Goal: Task Accomplishment & Management: Manage account settings

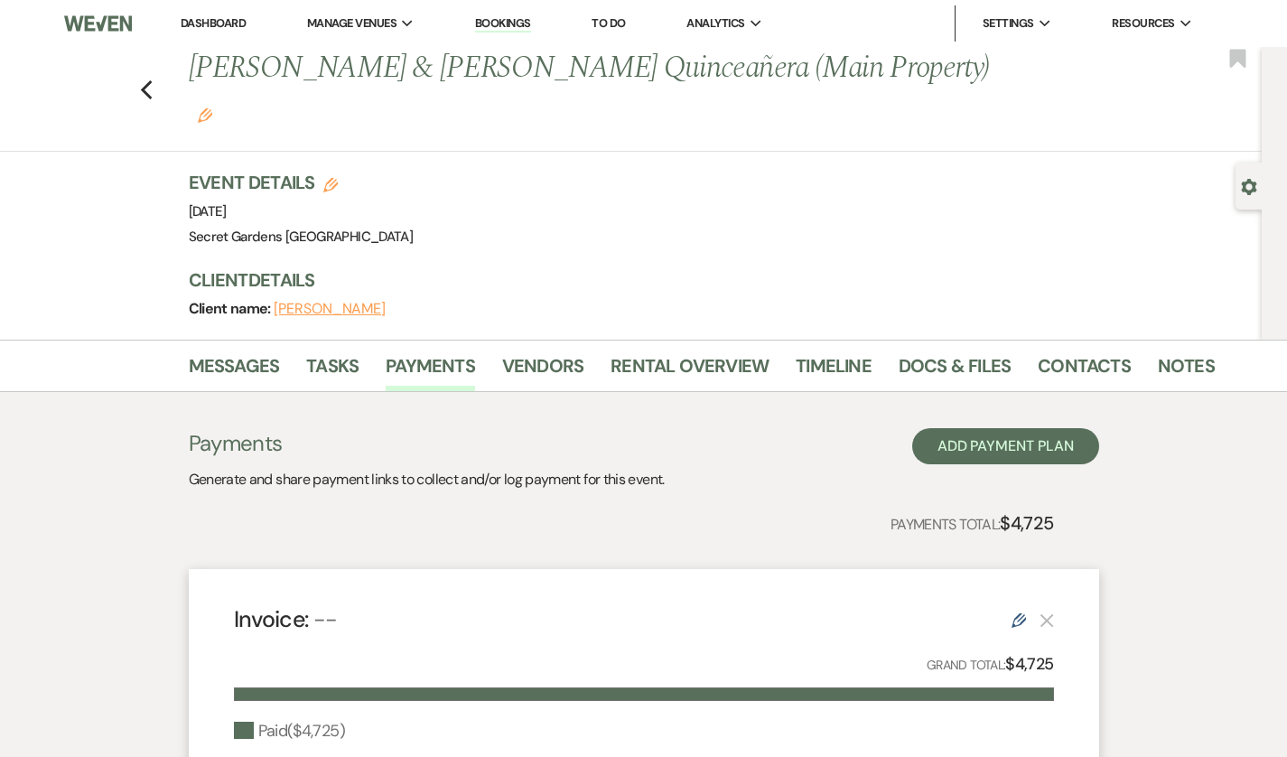
click at [98, 71] on div "Previous [PERSON_NAME] & [PERSON_NAME] Quinceañera (Main Property) Edit Bookmark" at bounding box center [626, 99] width 1271 height 105
click at [140, 80] on use "button" at bounding box center [146, 90] width 12 height 20
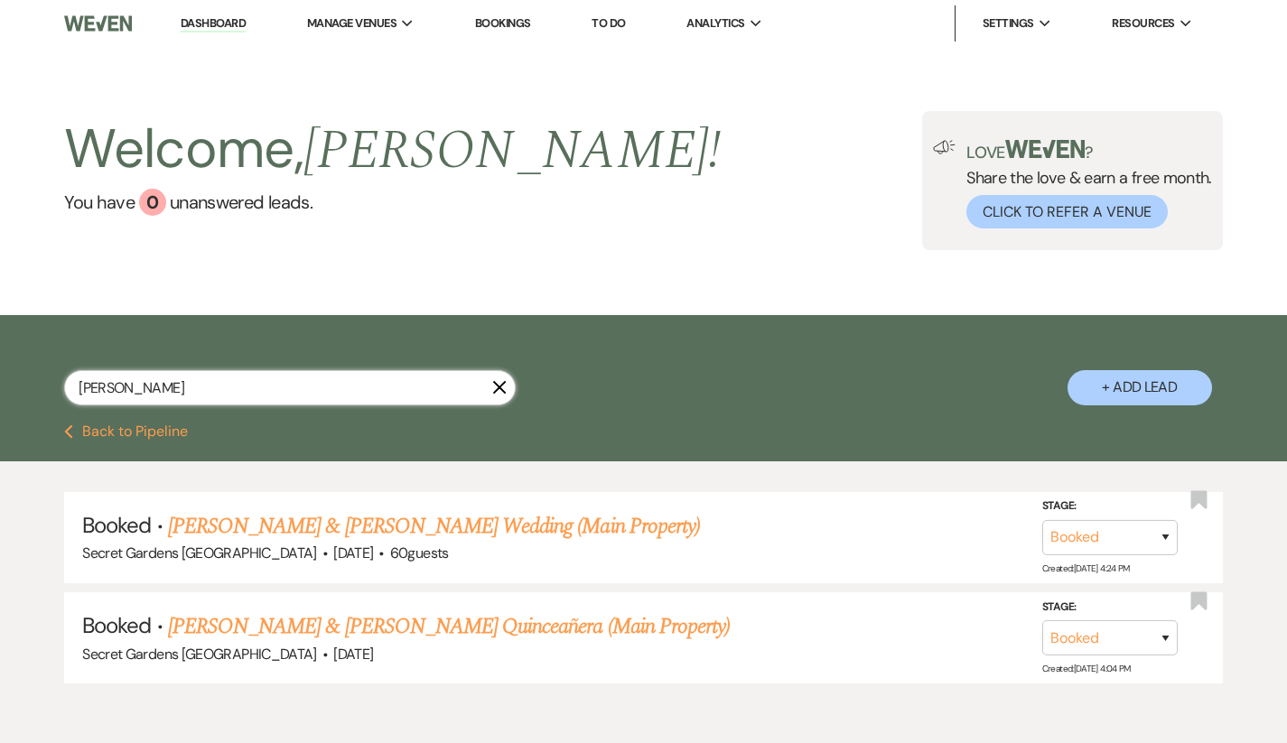
click at [171, 393] on input "[PERSON_NAME]" at bounding box center [290, 387] width 452 height 35
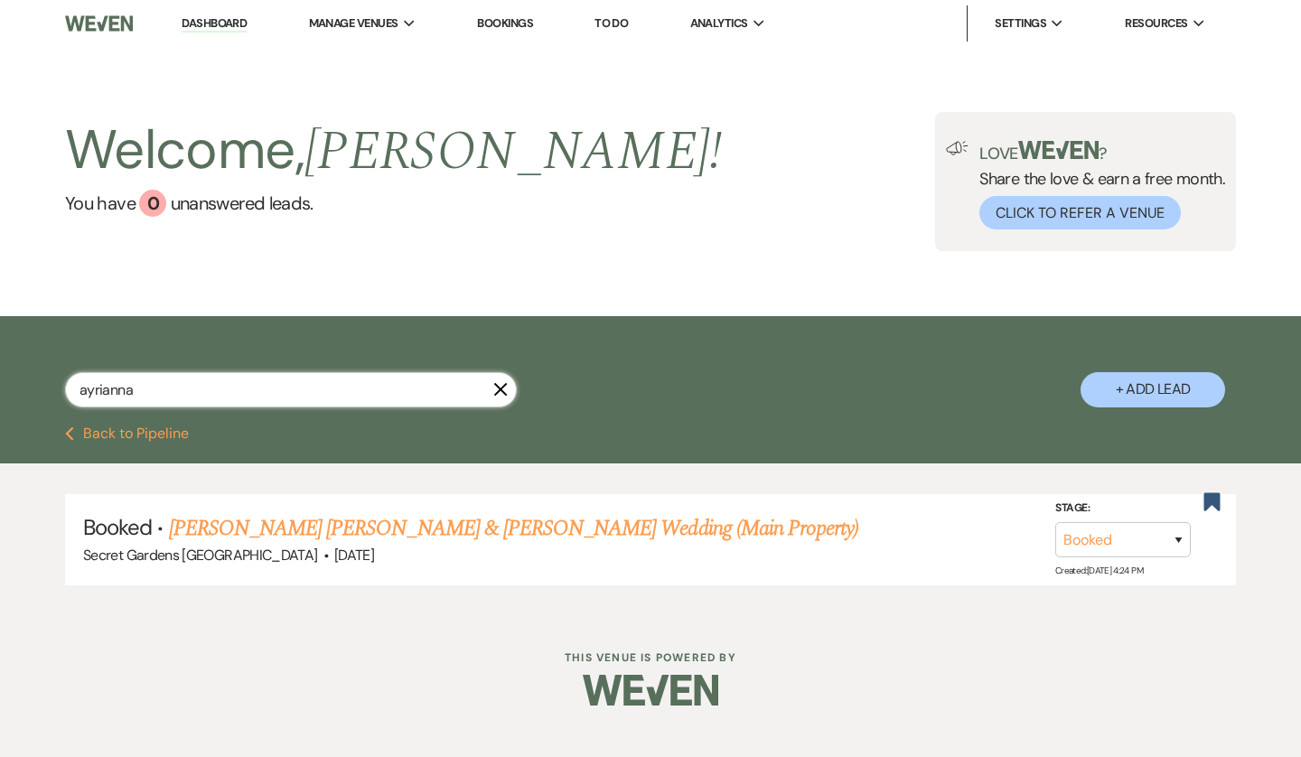
type input "ayrianna"
click at [255, 518] on link "[PERSON_NAME] [PERSON_NAME] & [PERSON_NAME] Wedding (Main Property)" at bounding box center [514, 528] width 690 height 33
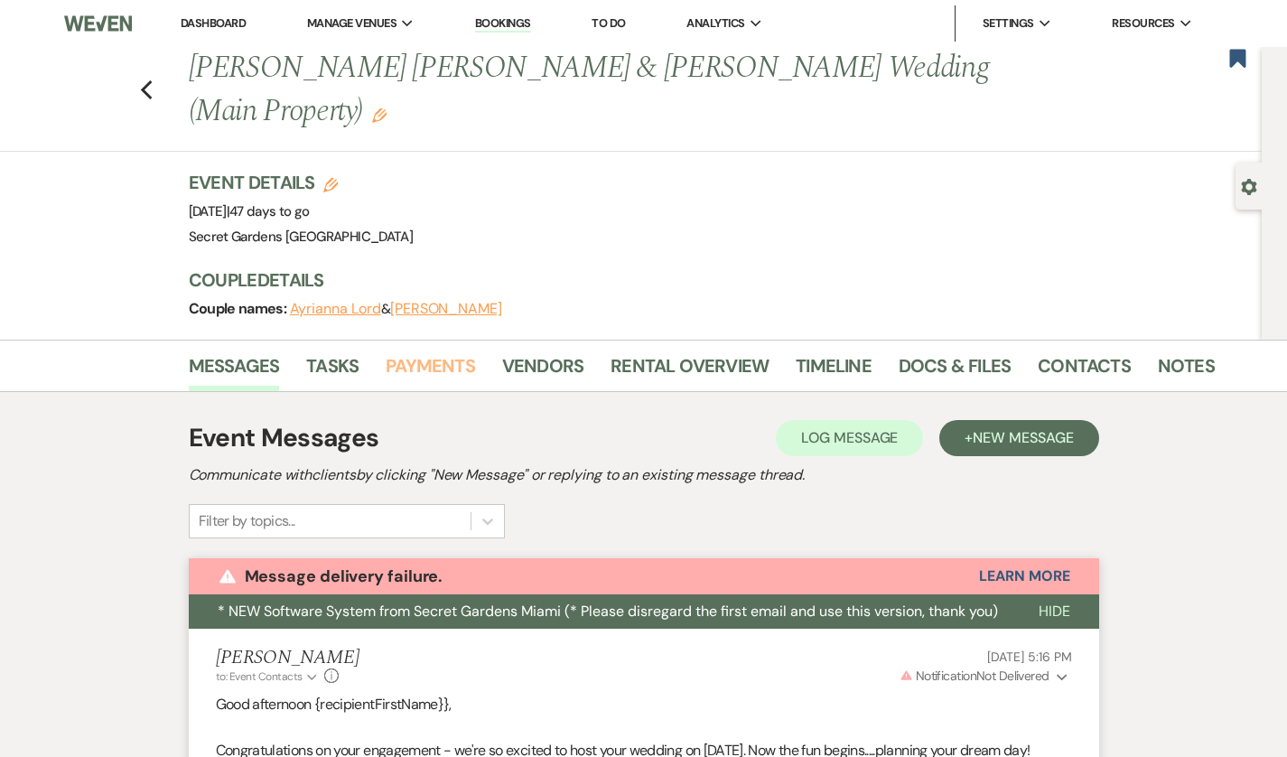
click at [386, 351] on link "Payments" at bounding box center [430, 371] width 89 height 40
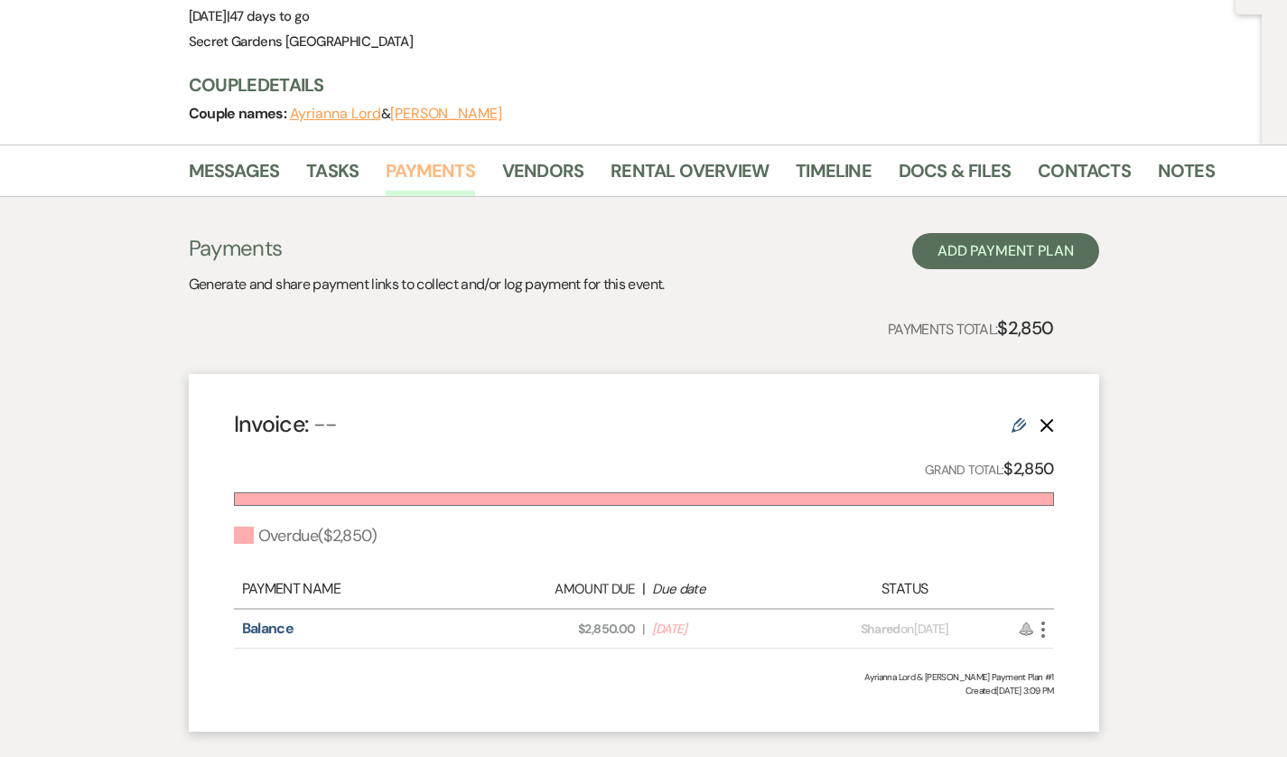
scroll to position [201, 0]
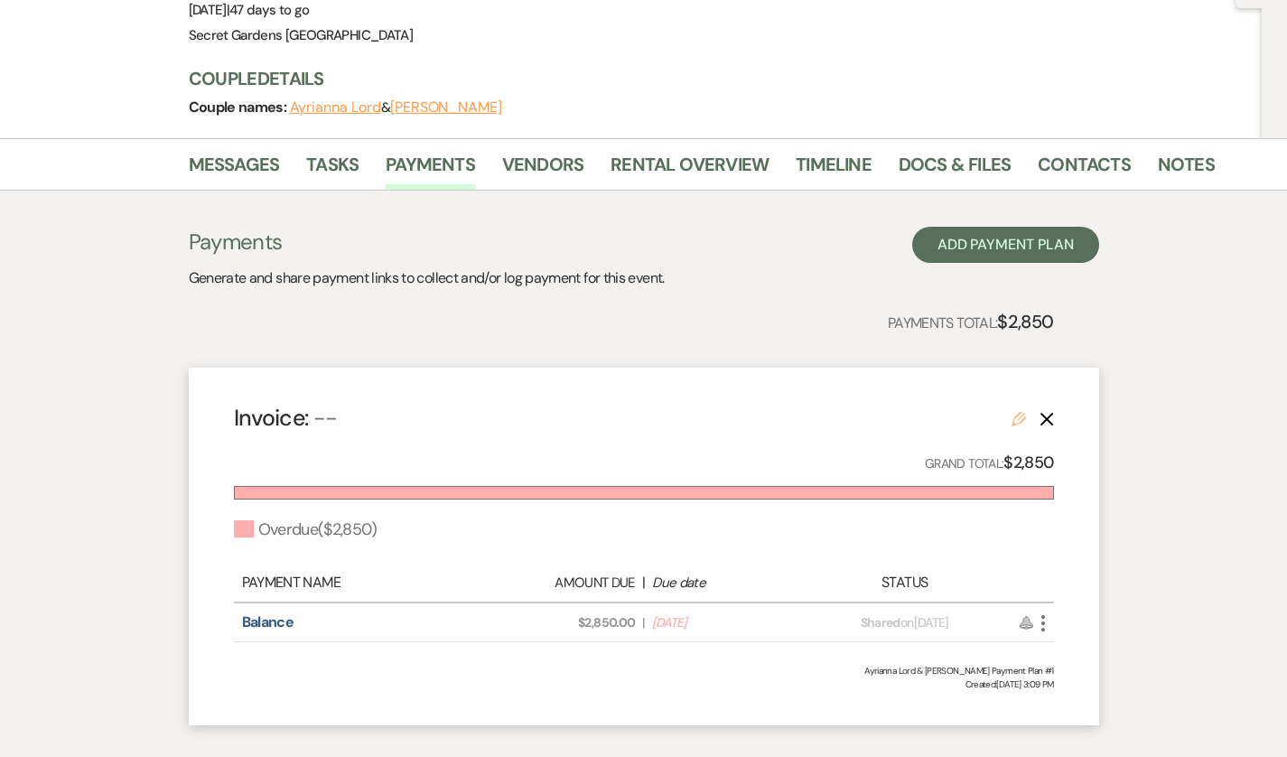
click at [1026, 412] on use at bounding box center [1019, 419] width 14 height 14
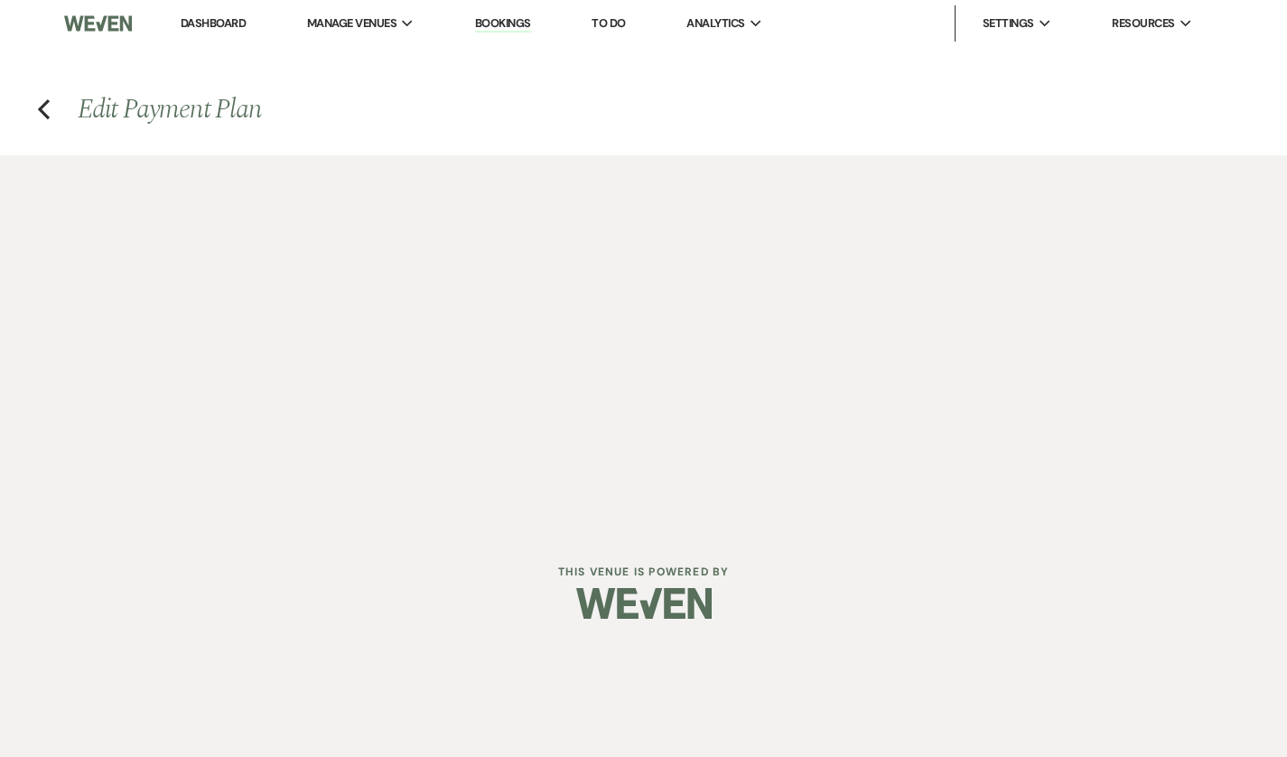
select select "2"
select select "percentage"
select select "true"
select select "both"
select select "daily"
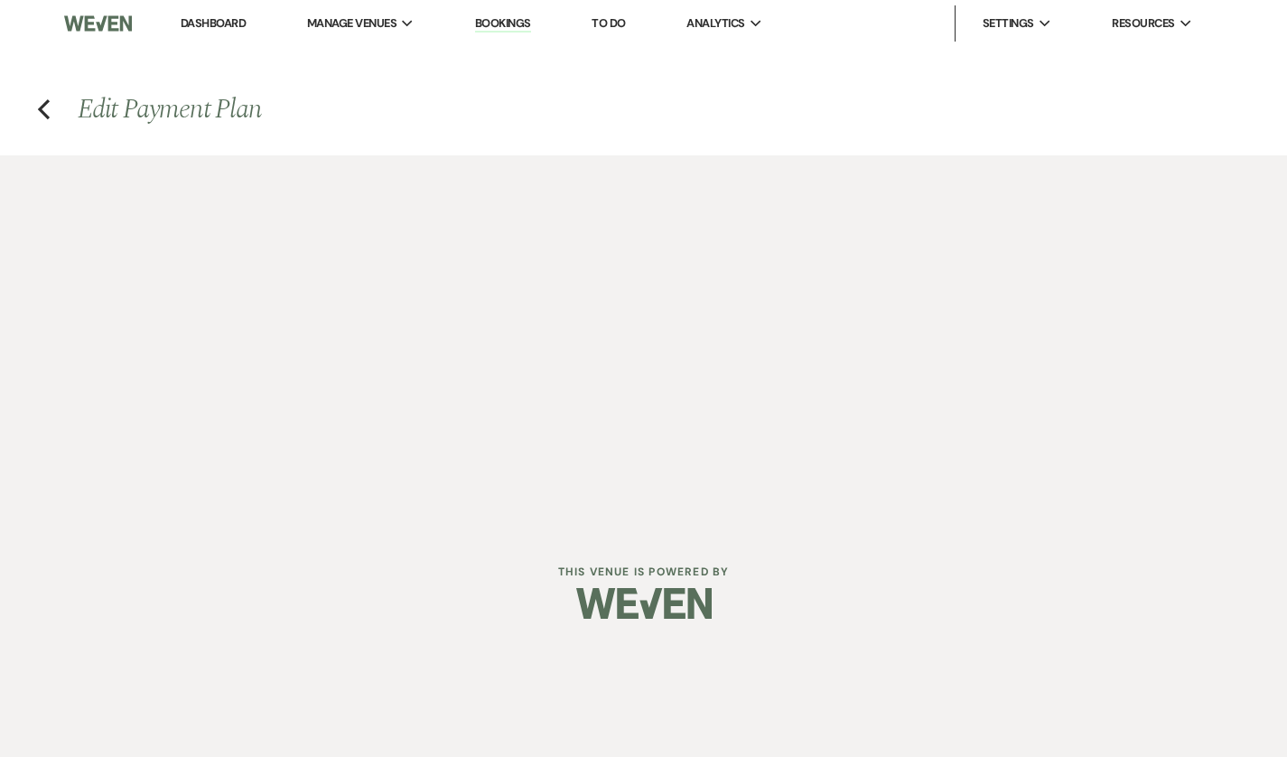
select select "onDueDate"
select select "complete"
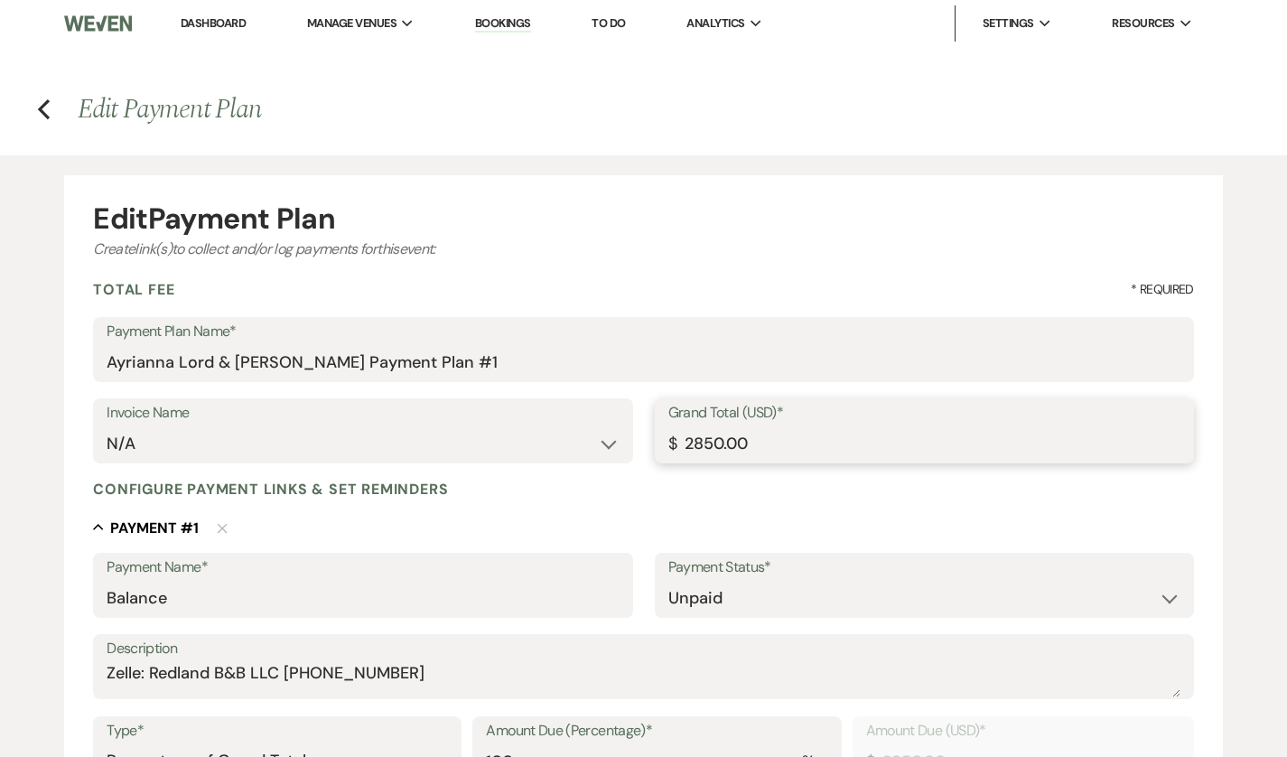
click at [789, 447] on input "2850.00" at bounding box center [924, 443] width 512 height 35
type input "285"
type input "285.00"
type input "28"
type input "28.00"
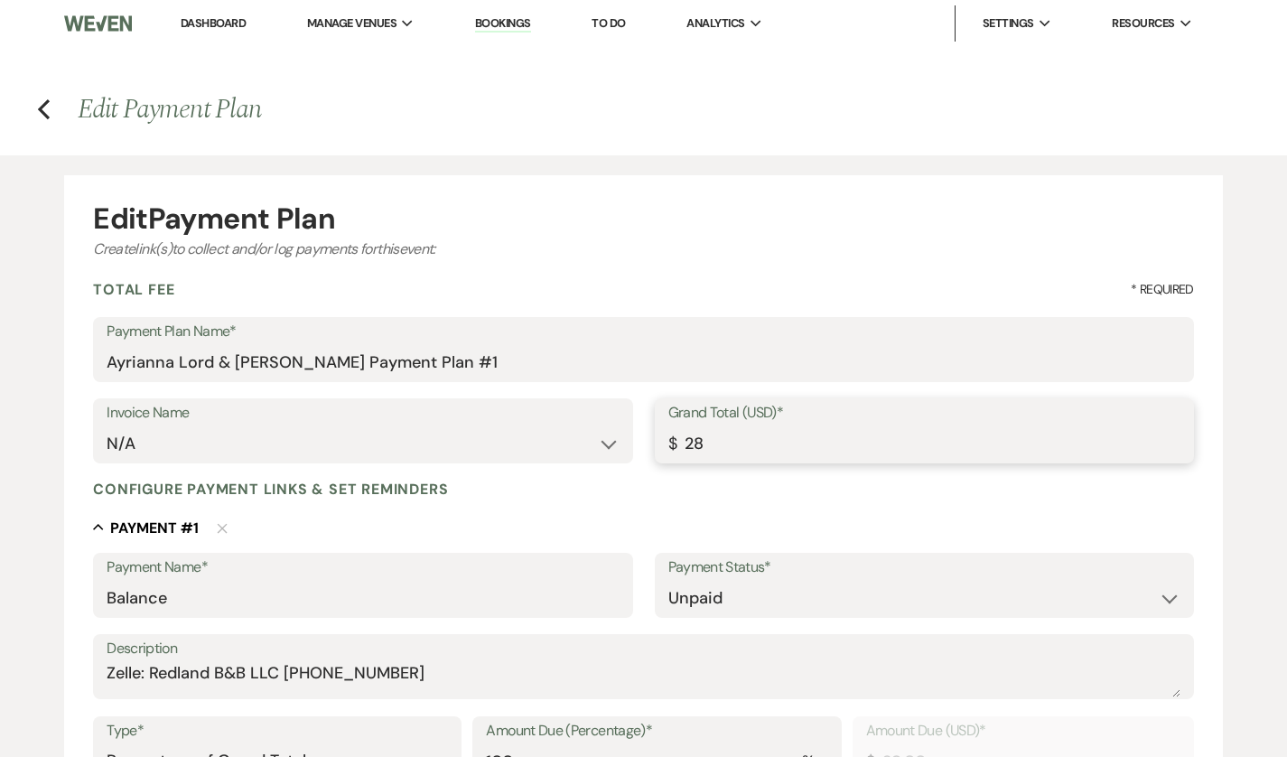
type input "2"
type input "2.00"
type input "21"
type input "21.00"
type input "210"
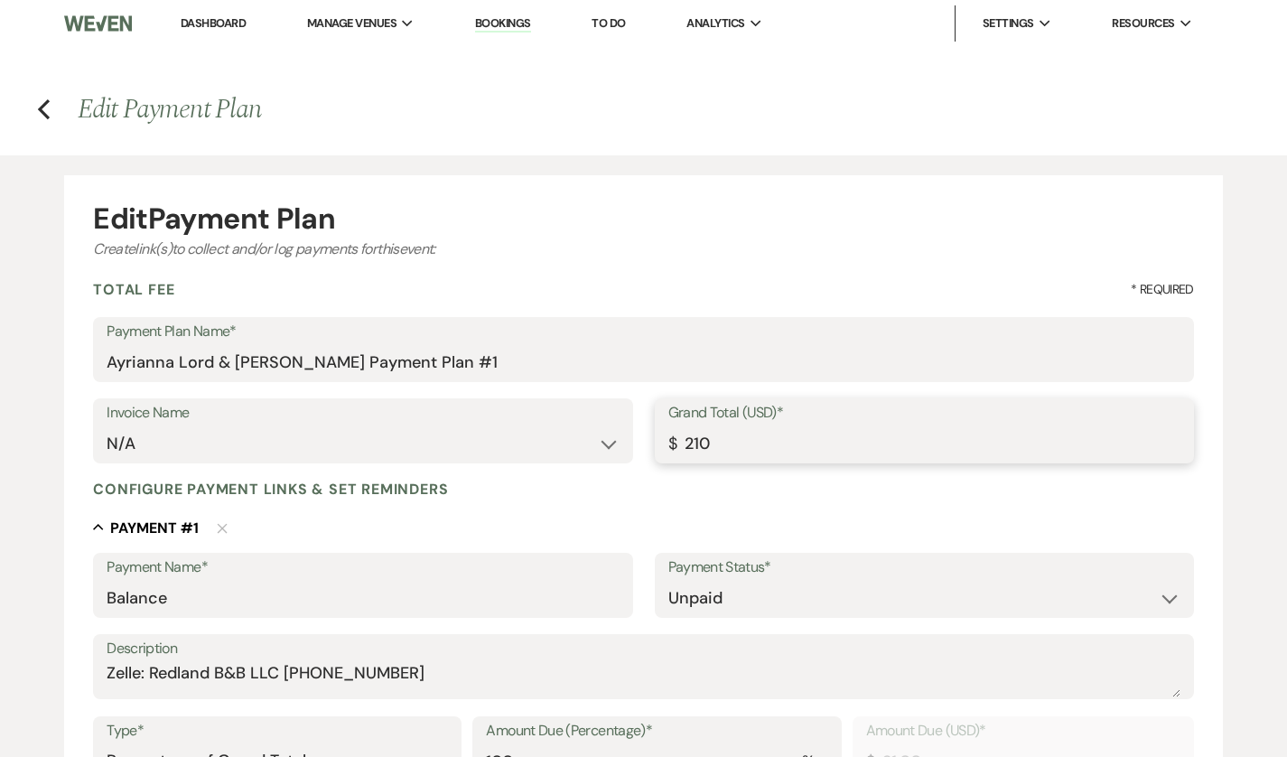
type input "210.00"
type input "2100"
type input "2100.00"
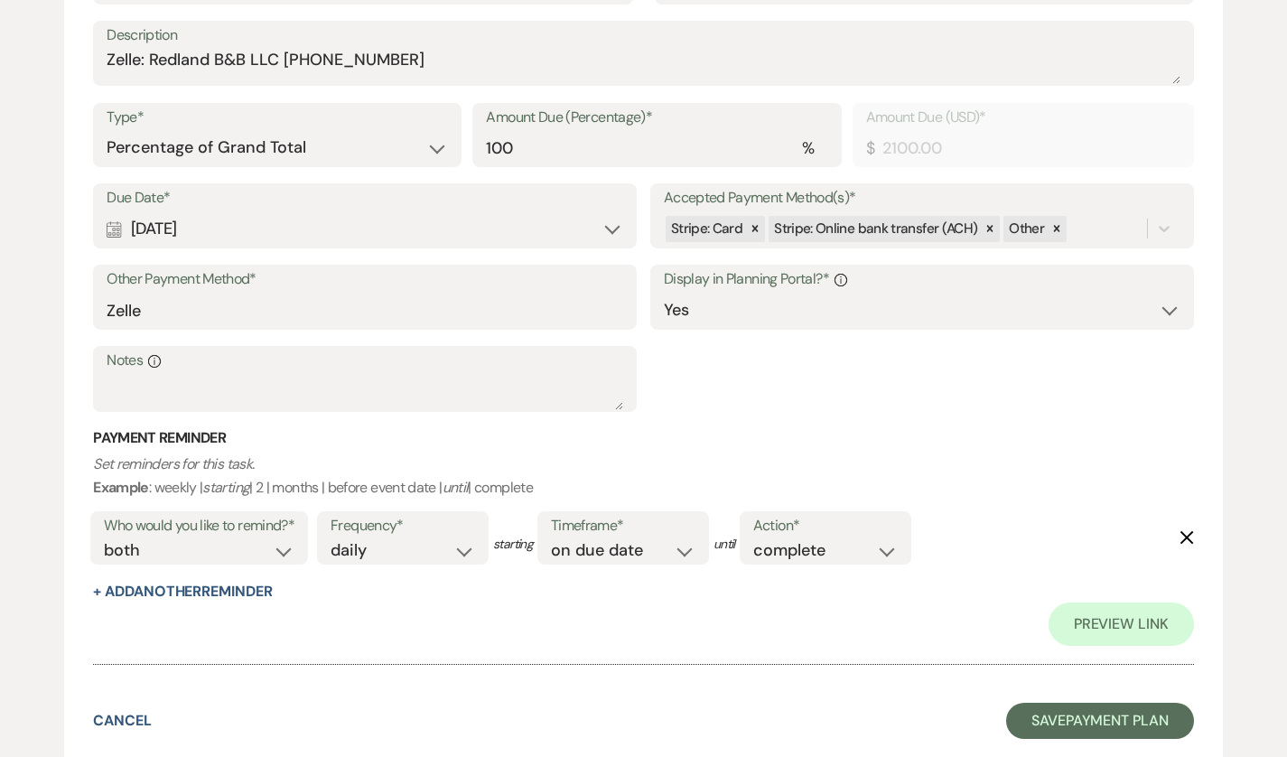
scroll to position [627, 0]
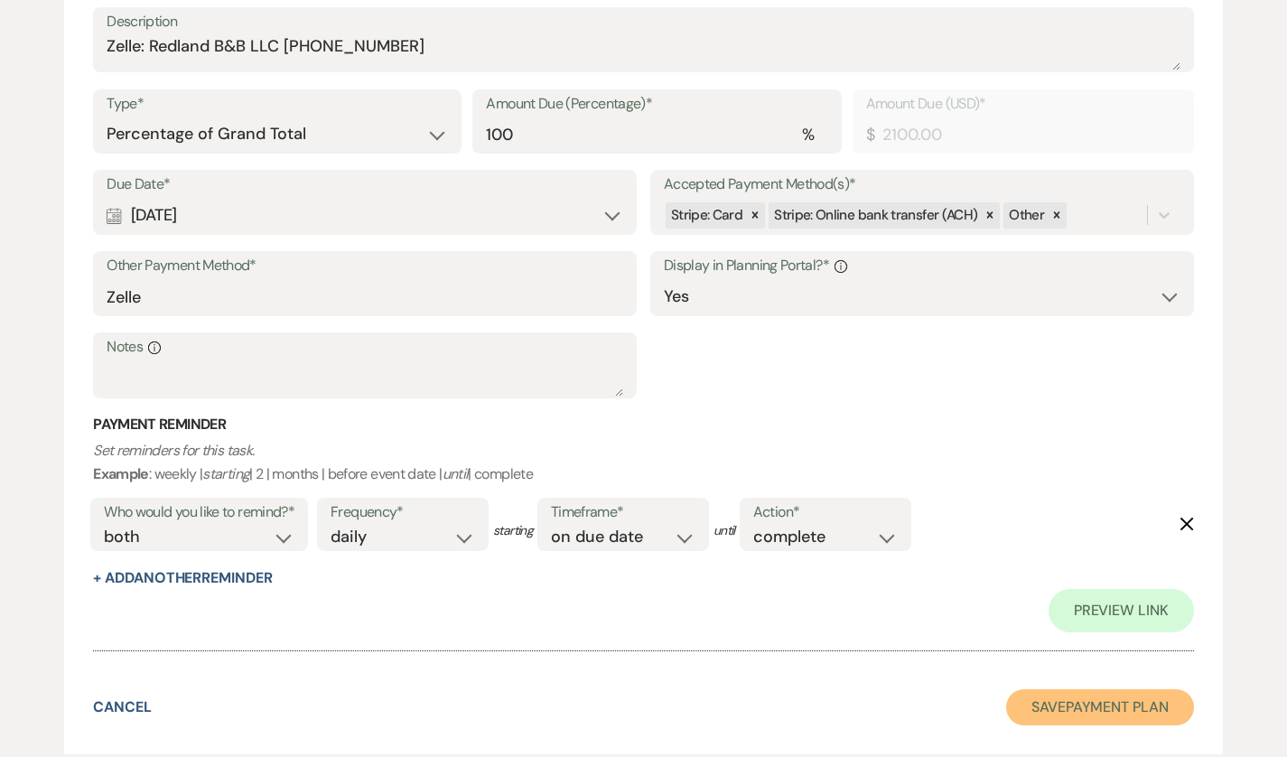
click at [1057, 702] on button "Save Payment Plan" at bounding box center [1100, 707] width 188 height 36
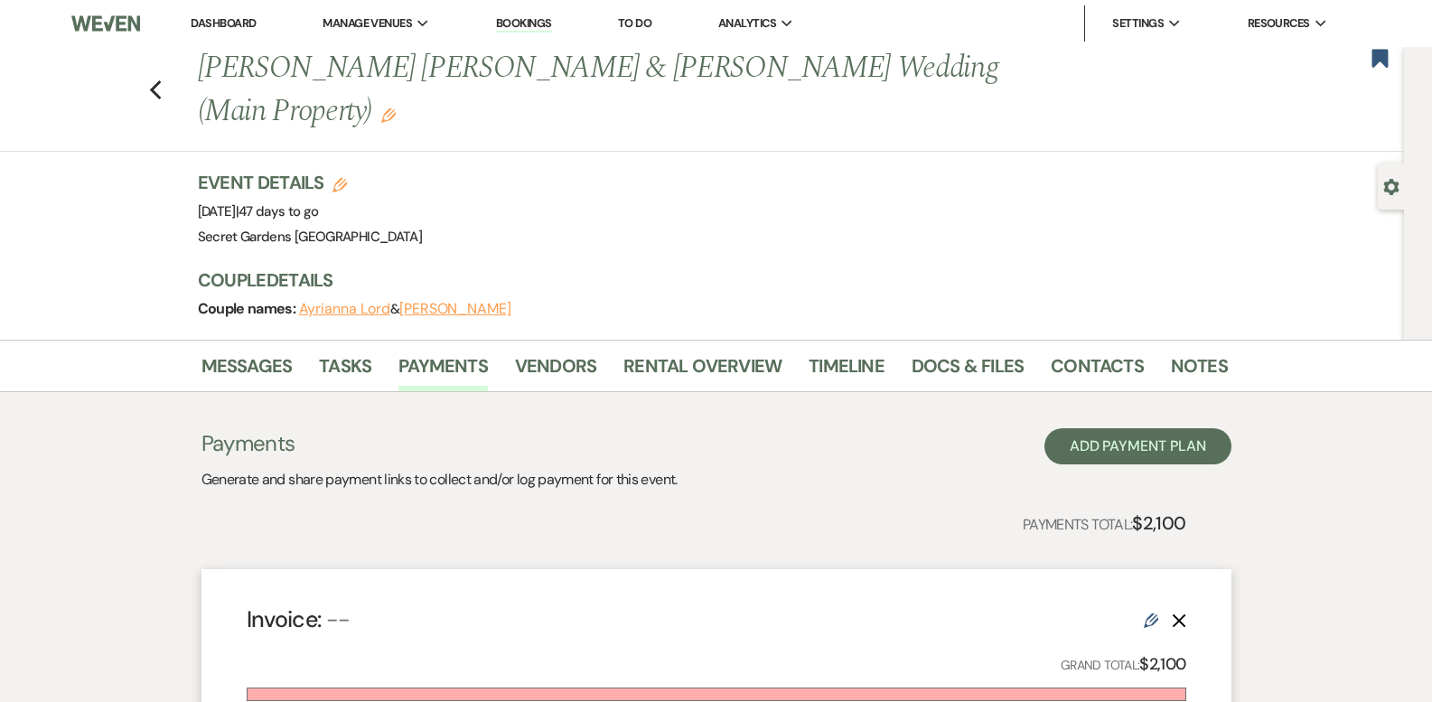
click at [170, 62] on div "Previous [PERSON_NAME] [PERSON_NAME] & [PERSON_NAME] Wedding (Main Property) Ed…" at bounding box center [697, 99] width 1413 height 105
click at [159, 80] on use "button" at bounding box center [155, 90] width 12 height 20
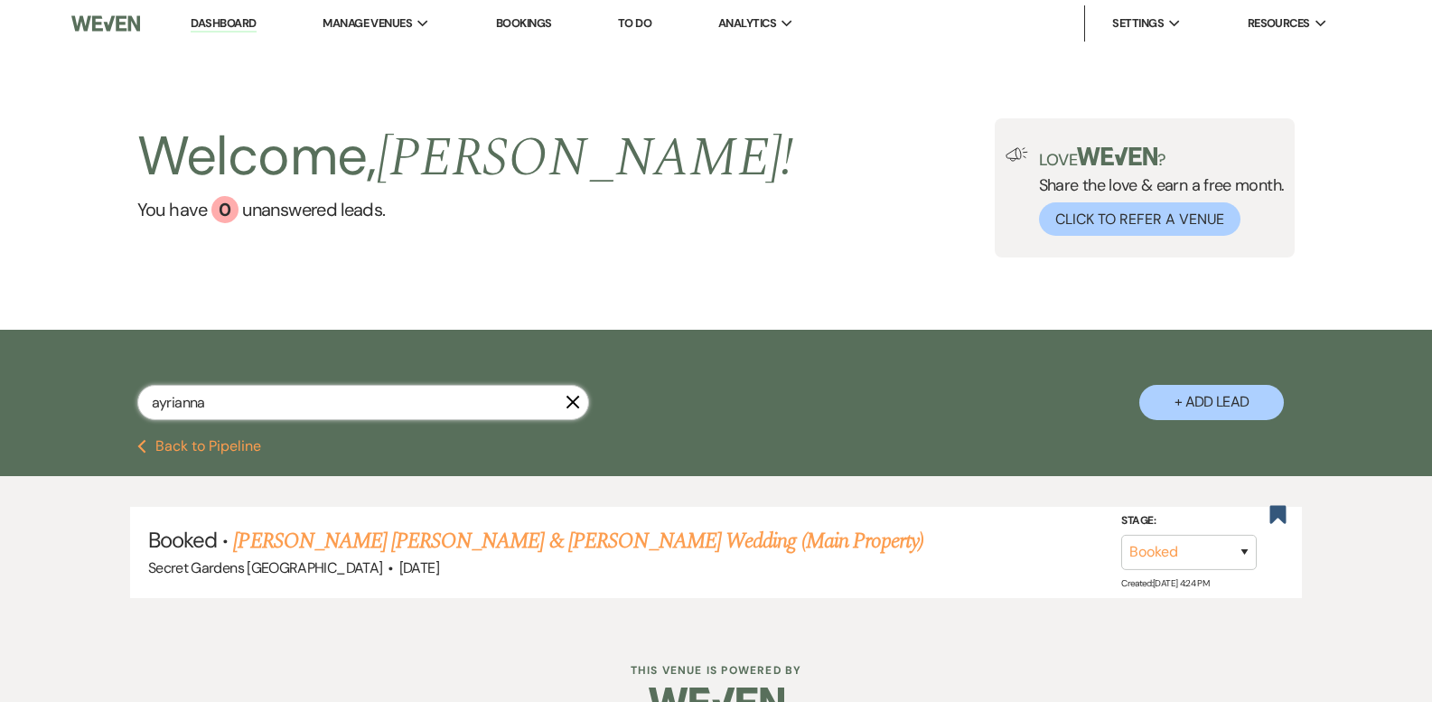
drag, startPoint x: 108, startPoint y: 386, endPoint x: 49, endPoint y: 375, distance: 60.6
click at [49, 375] on div "ayrianna X + Add Lead" at bounding box center [716, 384] width 1432 height 109
type input "[PERSON_NAME]"
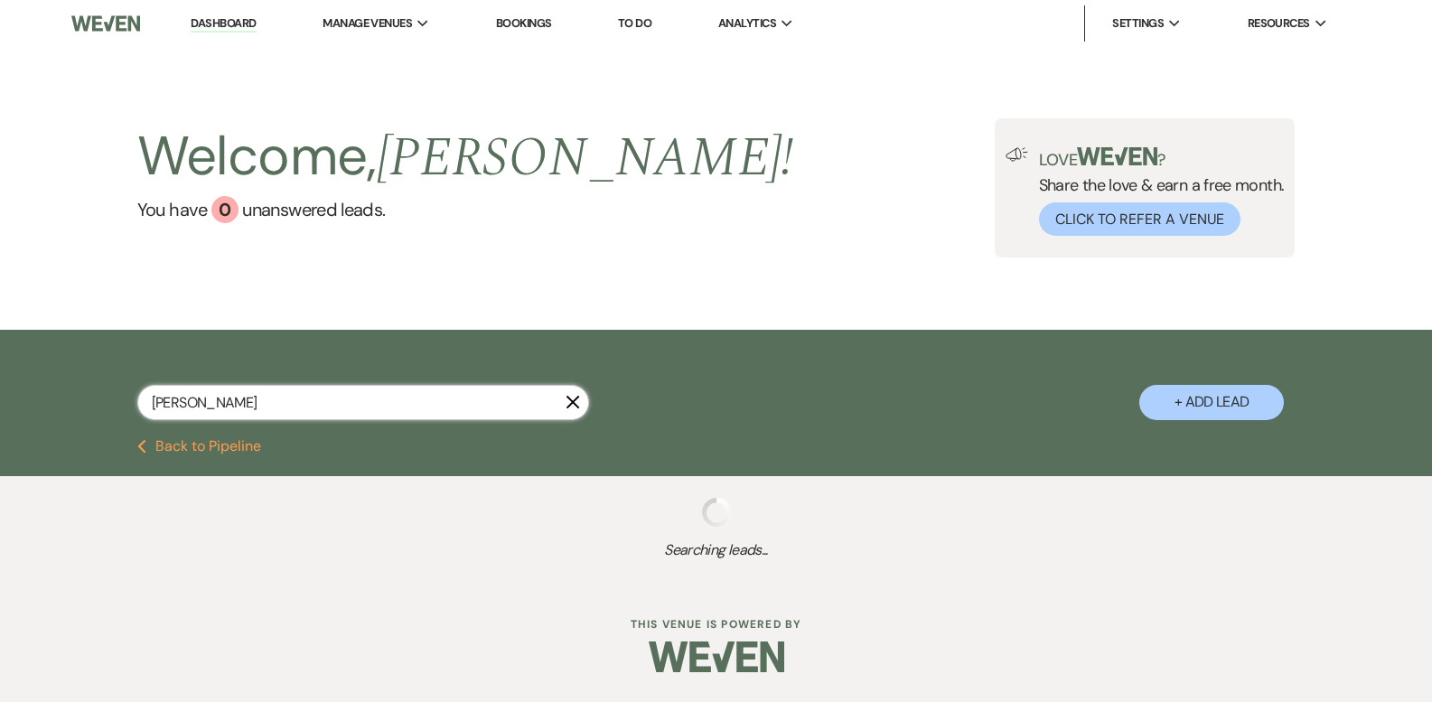
select select "5"
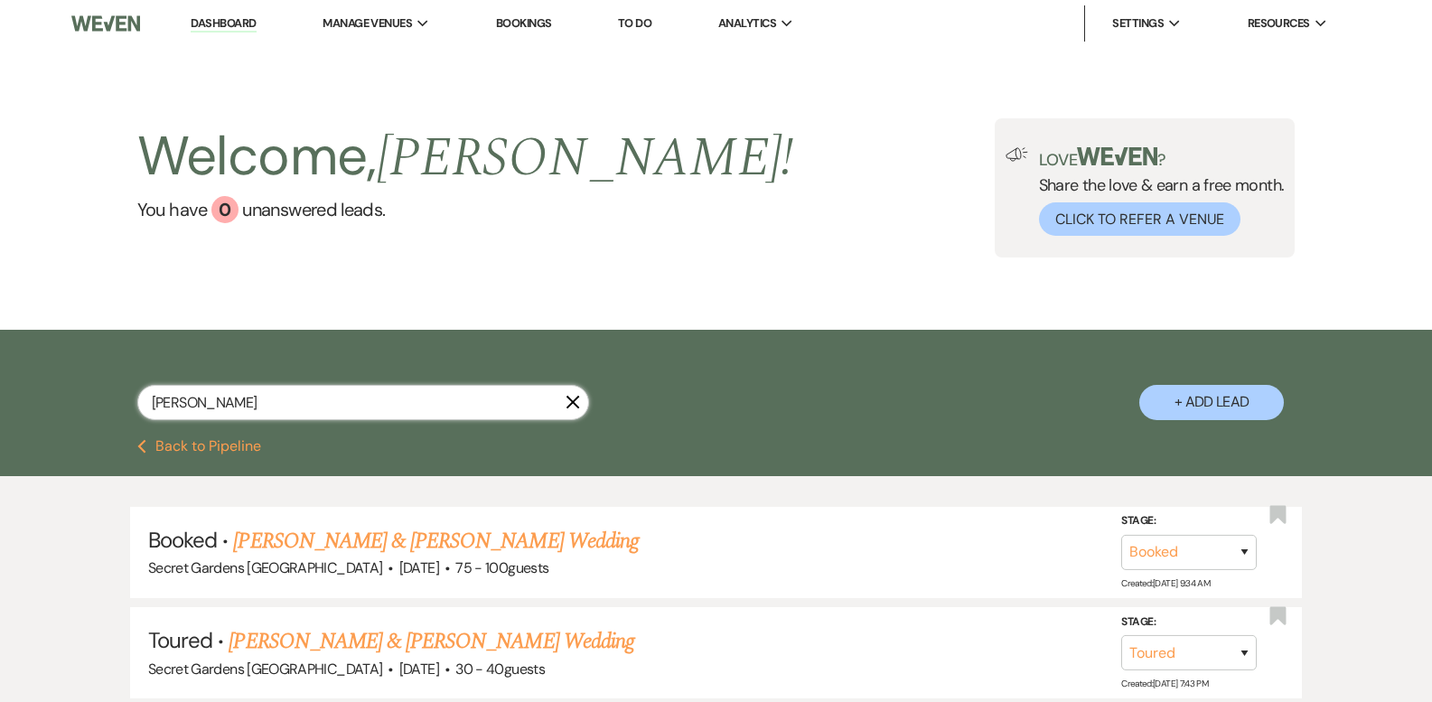
type input "[PERSON_NAME]"
click at [417, 544] on link "[PERSON_NAME] & [PERSON_NAME] Wedding" at bounding box center [435, 541] width 405 height 33
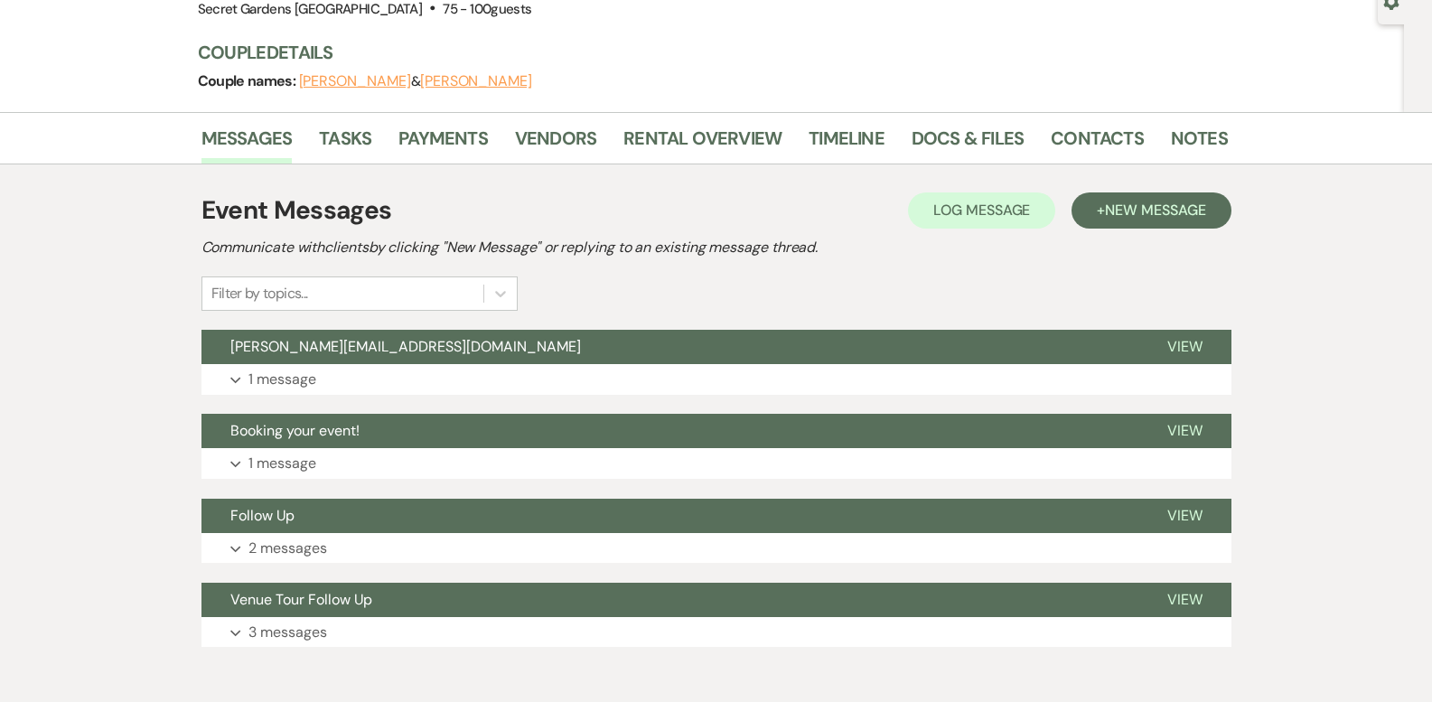
scroll to position [186, 0]
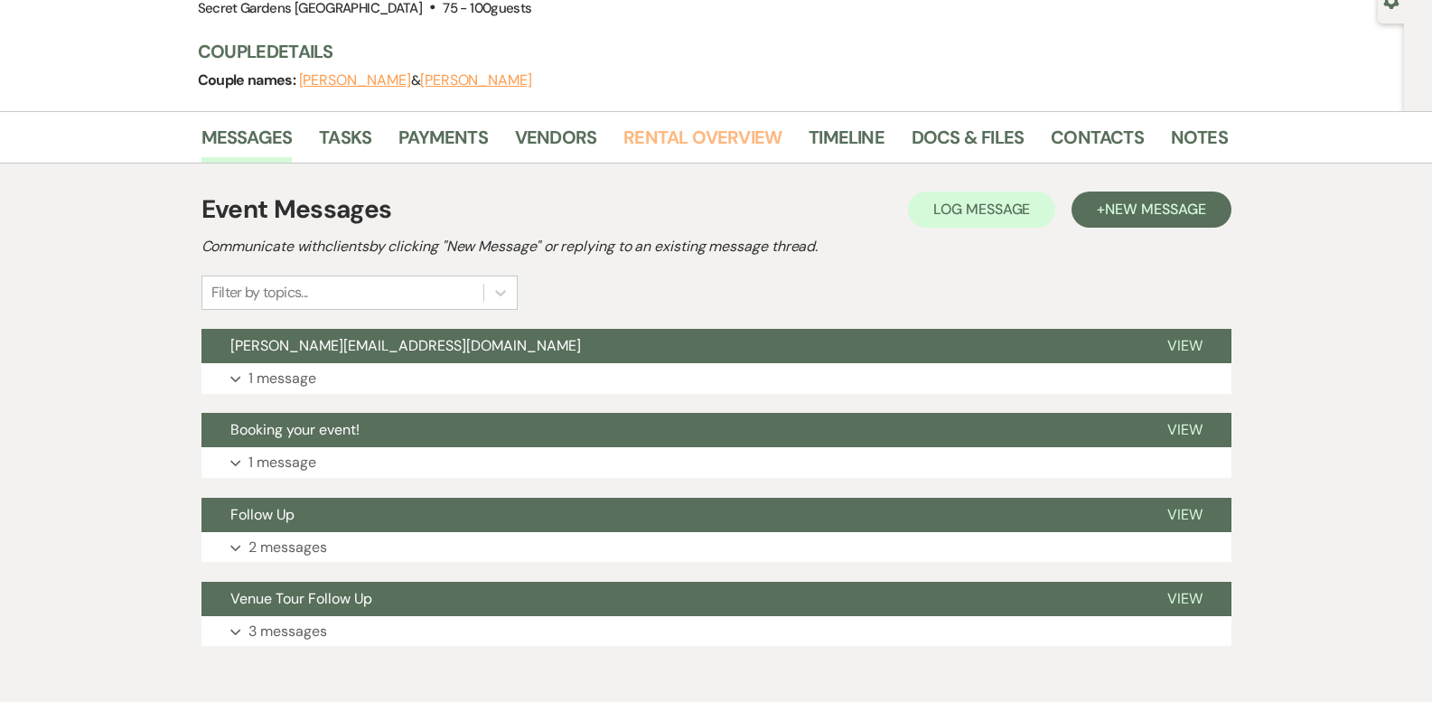
click at [705, 136] on link "Rental Overview" at bounding box center [702, 143] width 158 height 40
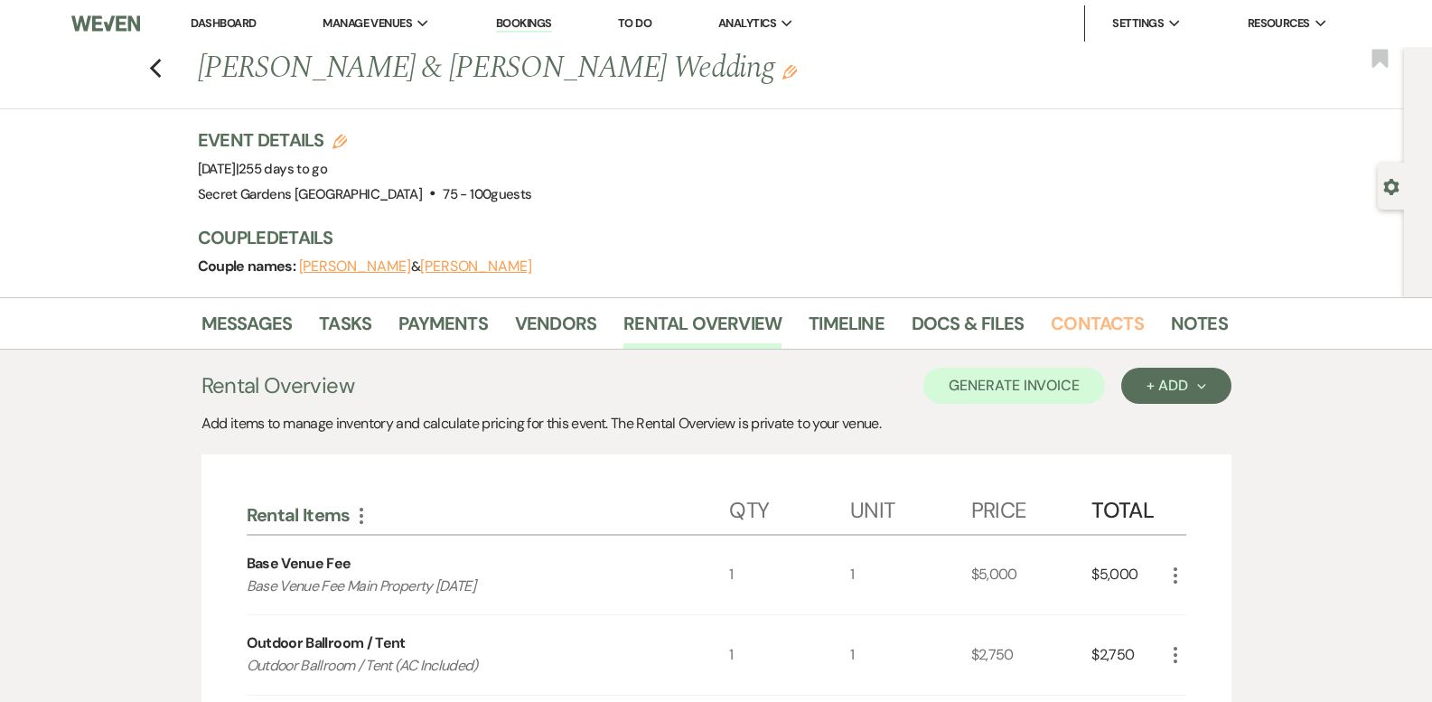
click at [1076, 327] on link "Contacts" at bounding box center [1096, 329] width 93 height 40
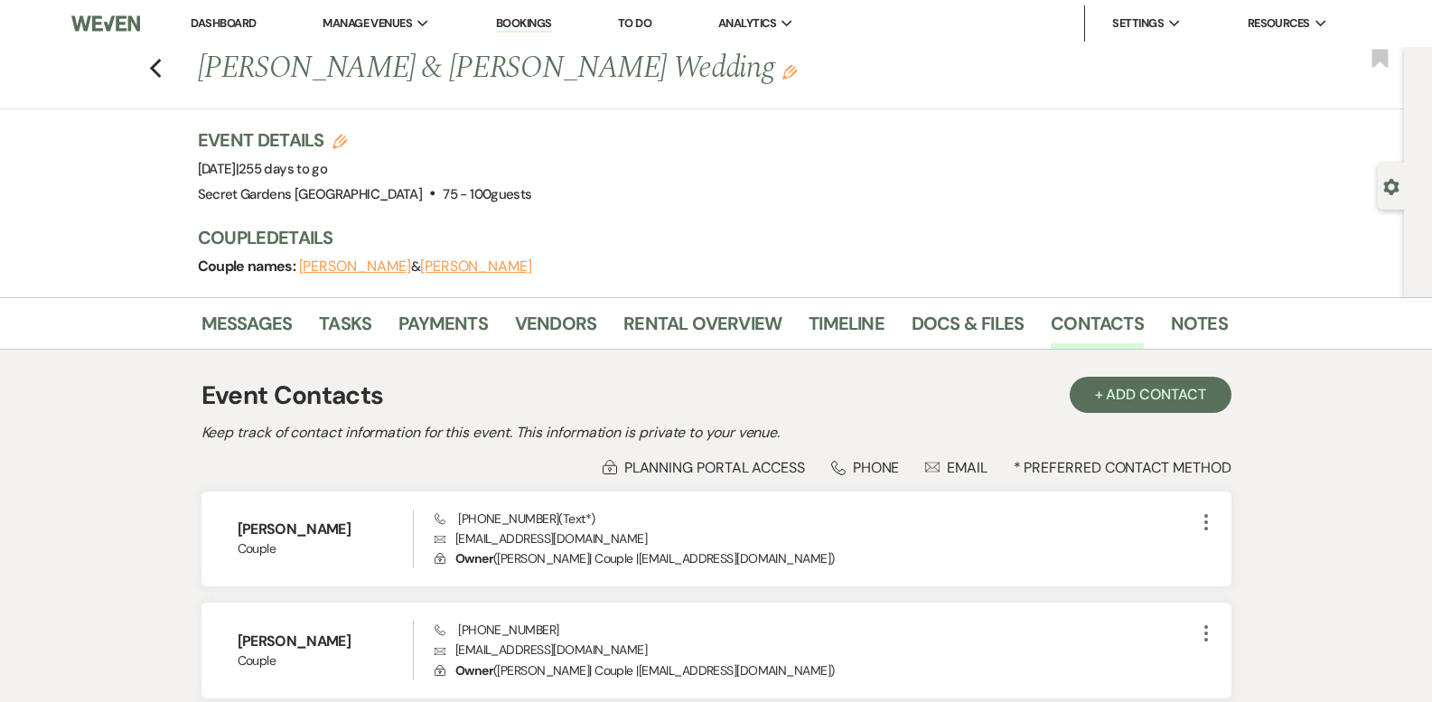
click at [157, 67] on icon "Previous" at bounding box center [156, 69] width 14 height 22
select select "5"
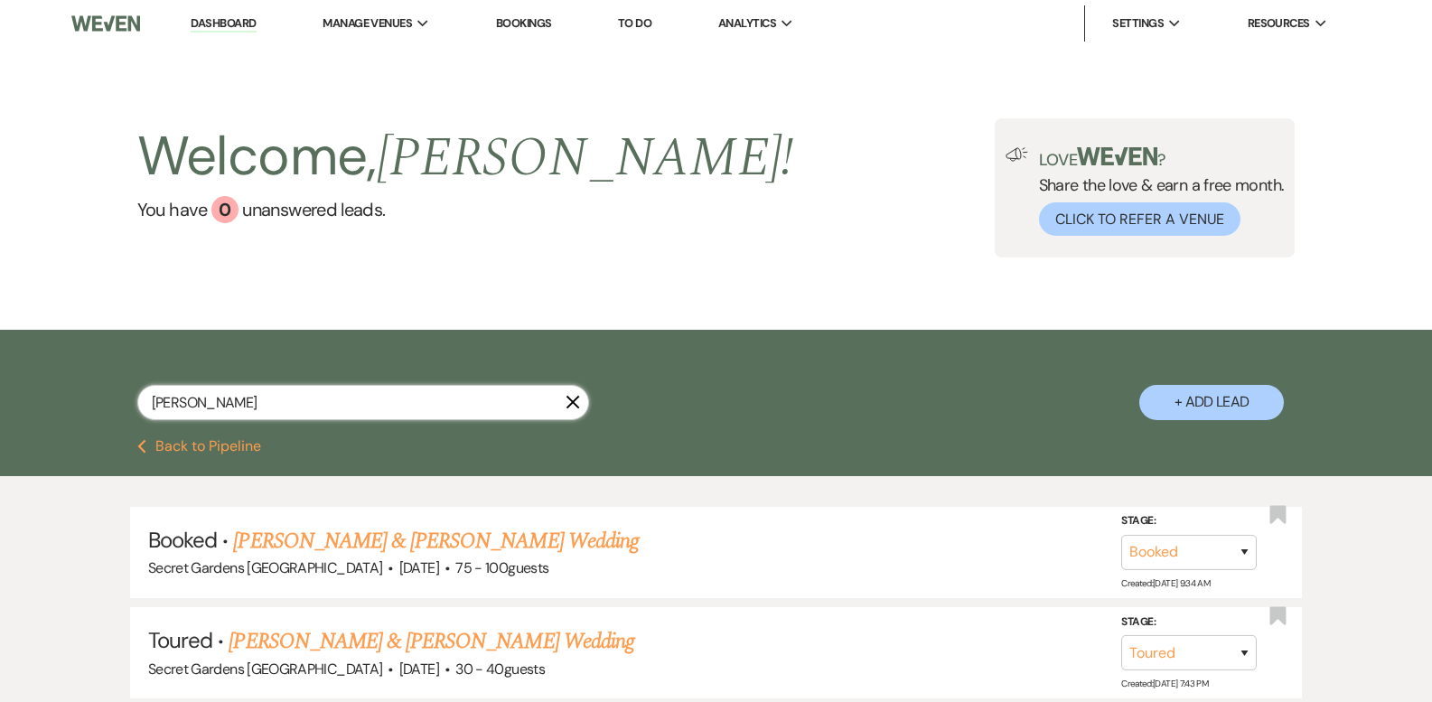
click at [210, 407] on input "[PERSON_NAME]" at bounding box center [363, 402] width 452 height 35
drag, startPoint x: 202, startPoint y: 409, endPoint x: 121, endPoint y: 388, distance: 83.9
click at [121, 388] on div "[PERSON_NAME] + Add Lead" at bounding box center [716, 387] width 1301 height 96
type input "sagit"
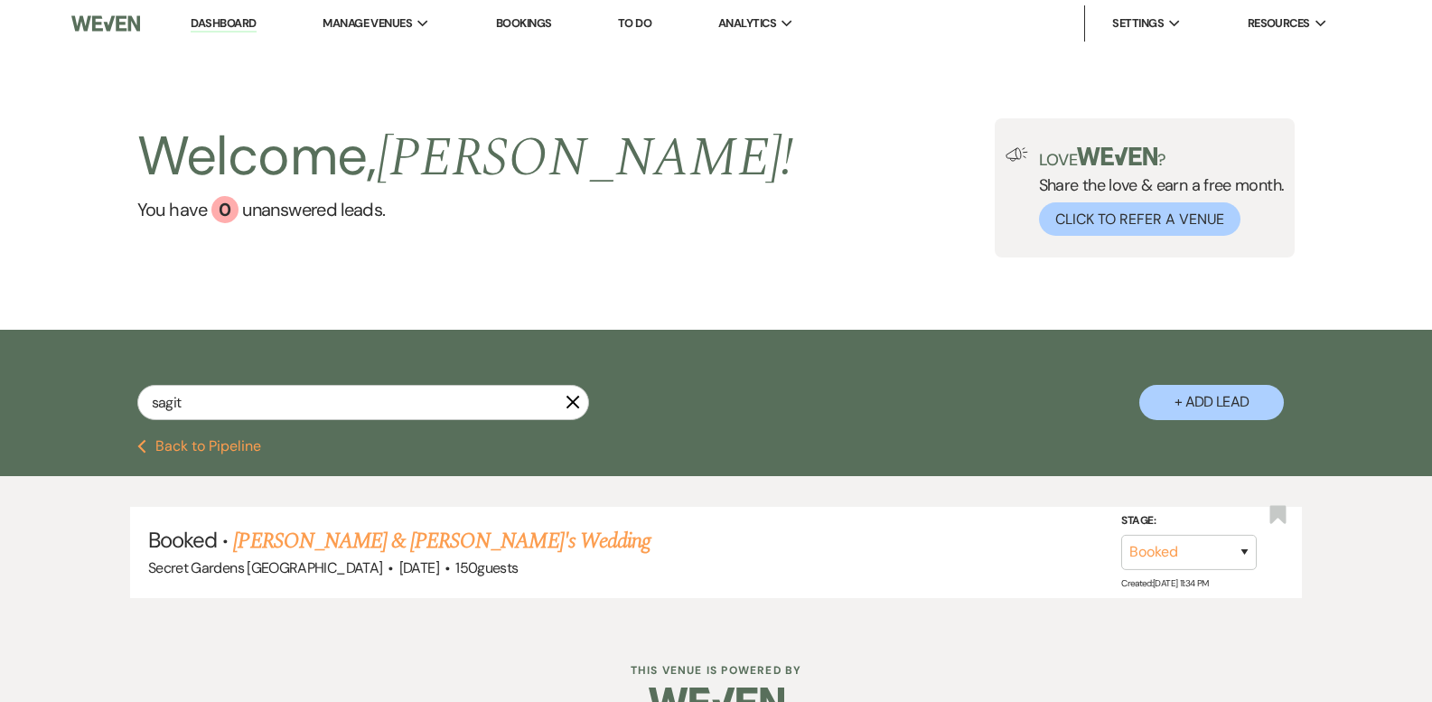
click at [282, 534] on link "[PERSON_NAME] & [PERSON_NAME]'s Wedding" at bounding box center [441, 541] width 417 height 33
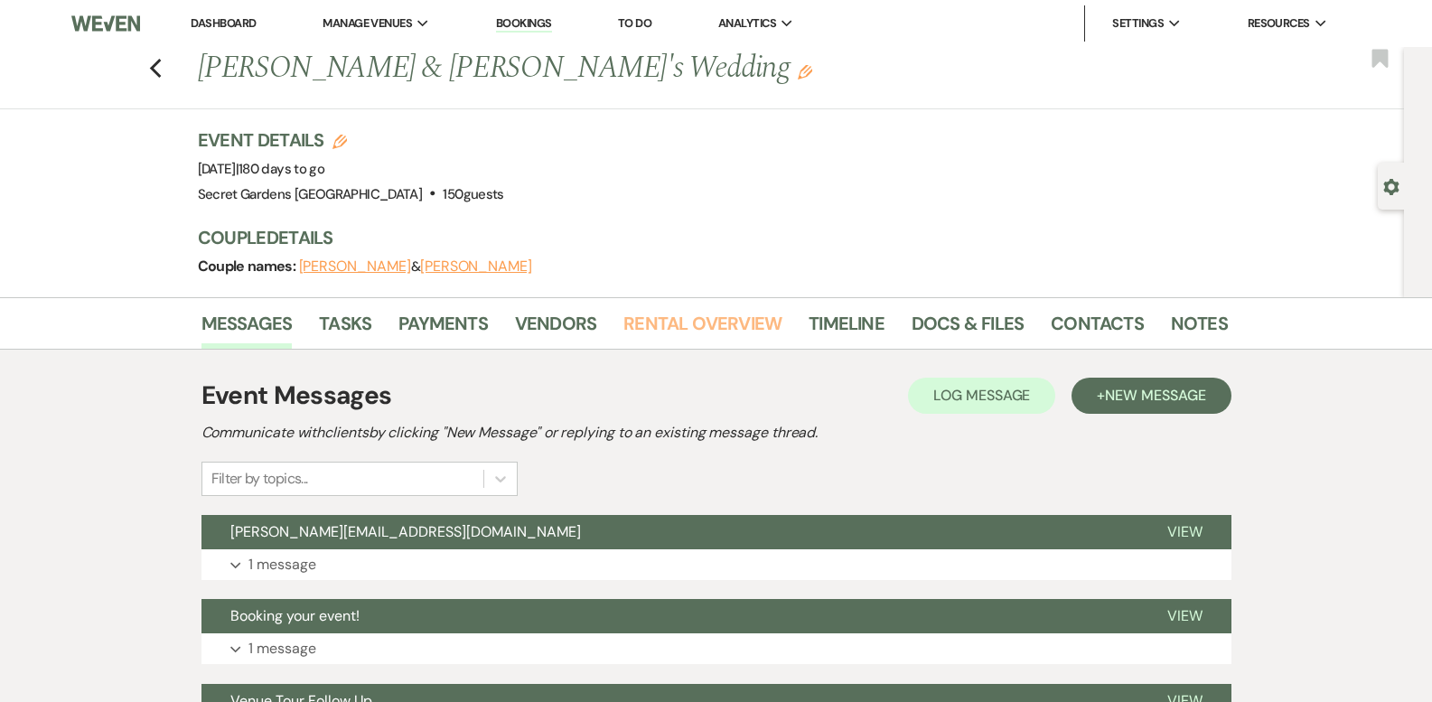
click at [672, 309] on link "Rental Overview" at bounding box center [702, 329] width 158 height 40
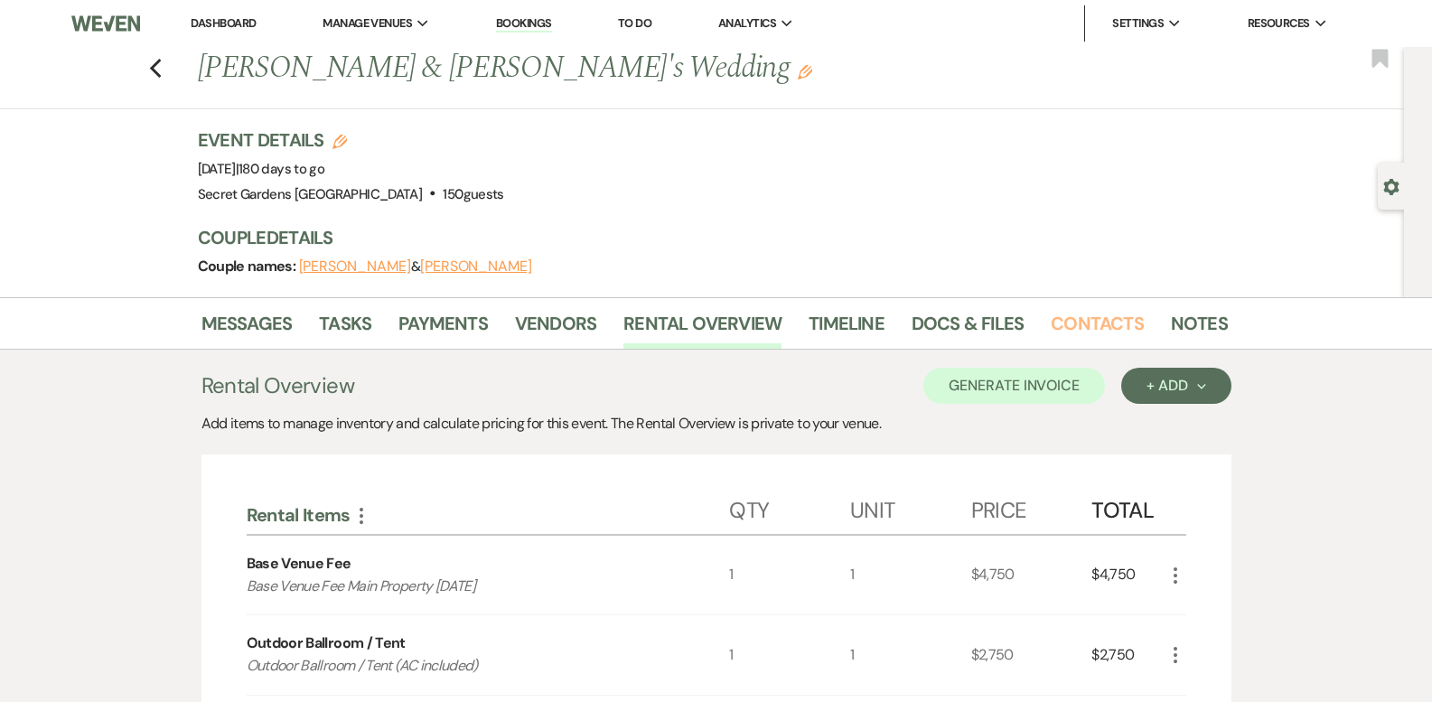
click at [1106, 334] on link "Contacts" at bounding box center [1096, 329] width 93 height 40
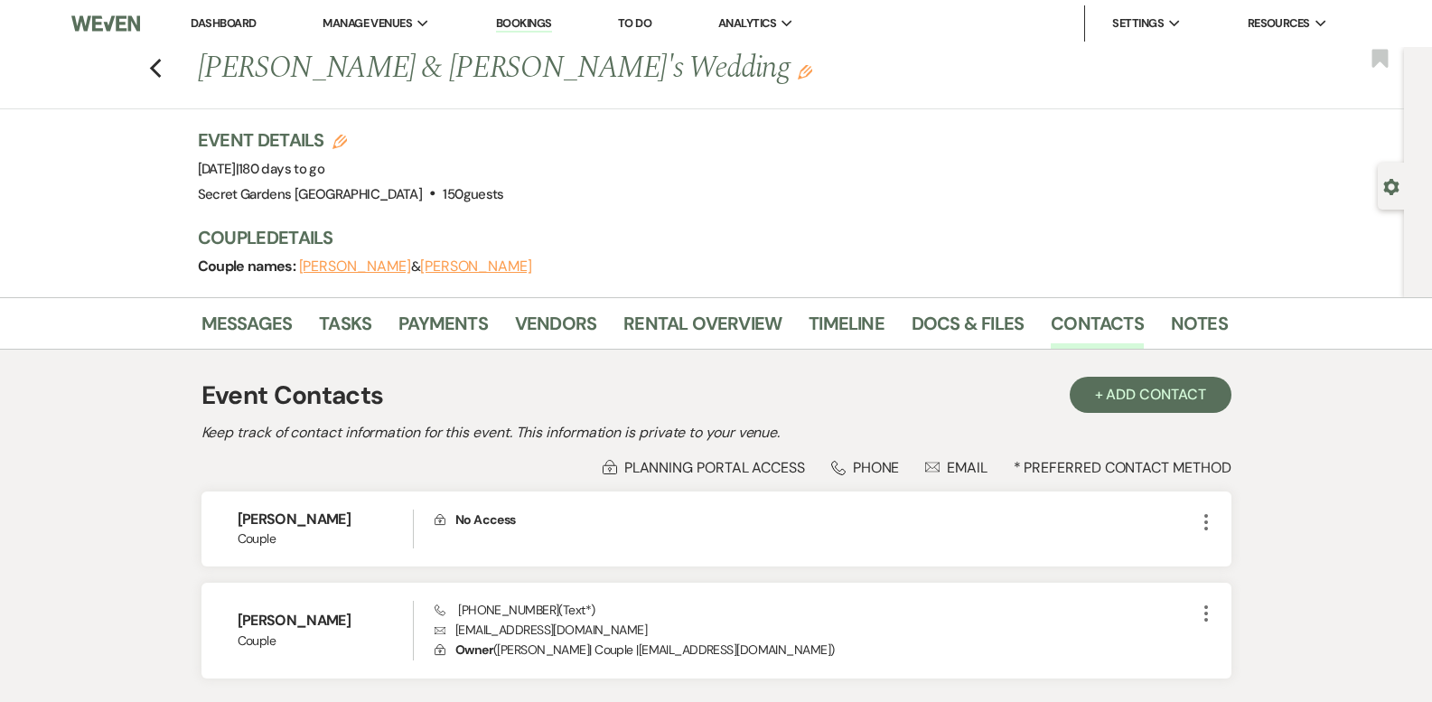
click at [160, 70] on use "button" at bounding box center [155, 69] width 12 height 20
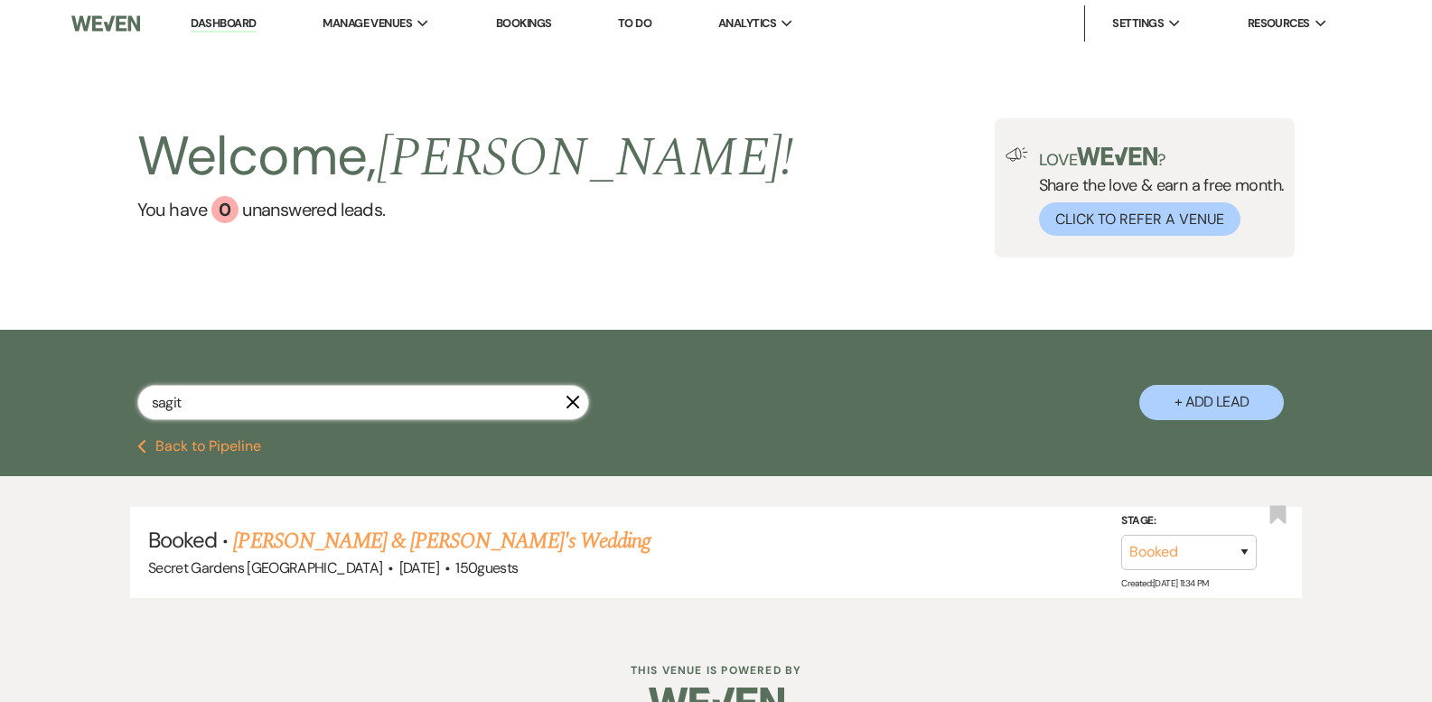
drag, startPoint x: 60, startPoint y: 386, endPoint x: -94, endPoint y: 392, distance: 153.7
click at [0, 392] on html "Dashboard Manage Venues Expand Secret Gardens Miami Bookings To Do Analytics Ex…" at bounding box center [716, 372] width 1432 height 745
type input "[PERSON_NAME]"
select select "8"
select select "11"
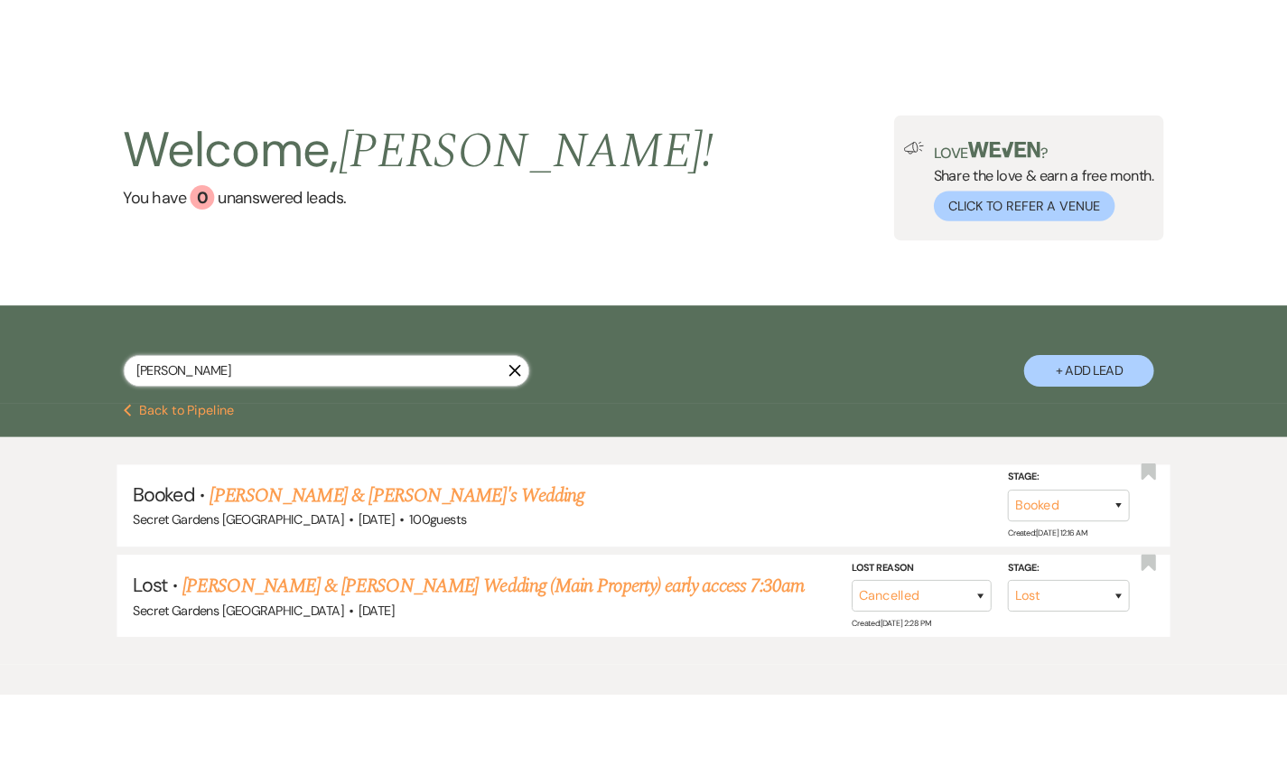
scroll to position [61, 0]
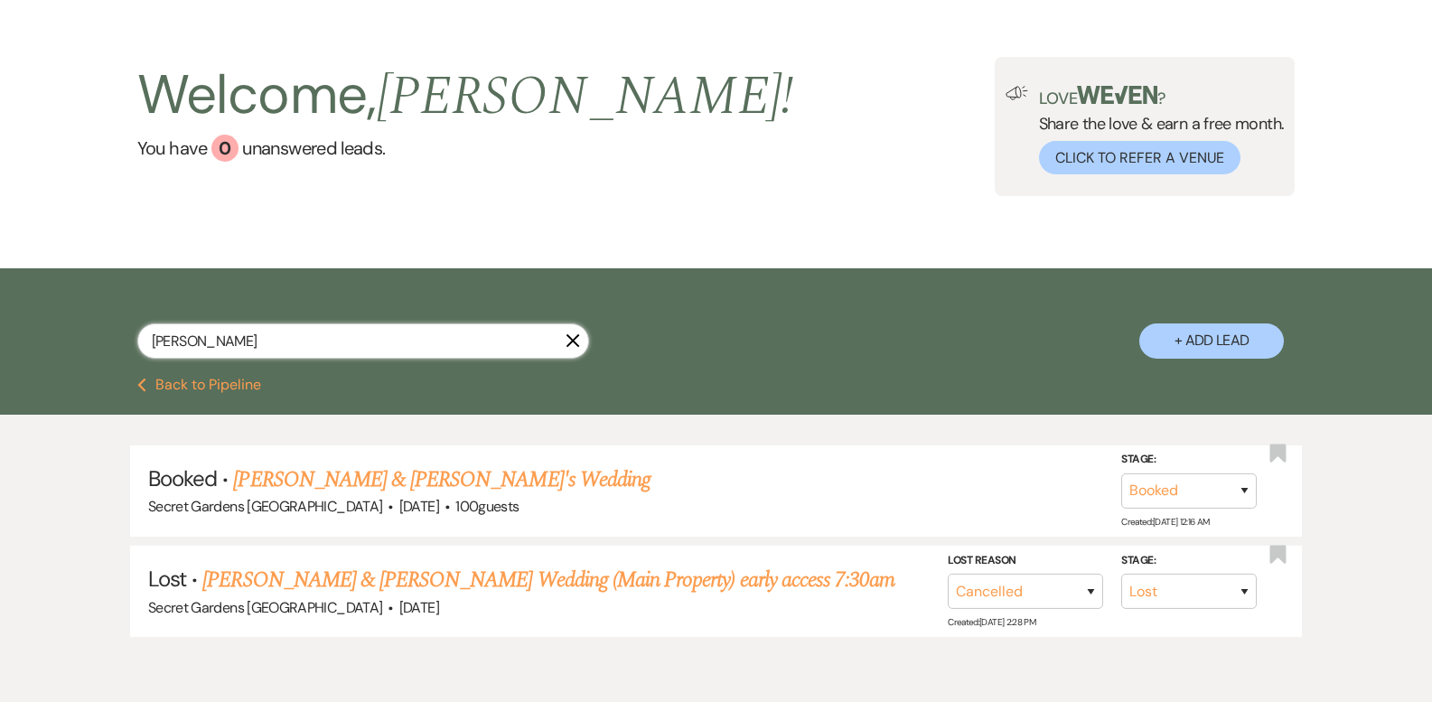
type input "[PERSON_NAME]"
click at [413, 475] on link "[PERSON_NAME] & [PERSON_NAME]'s Wedding" at bounding box center [441, 479] width 417 height 33
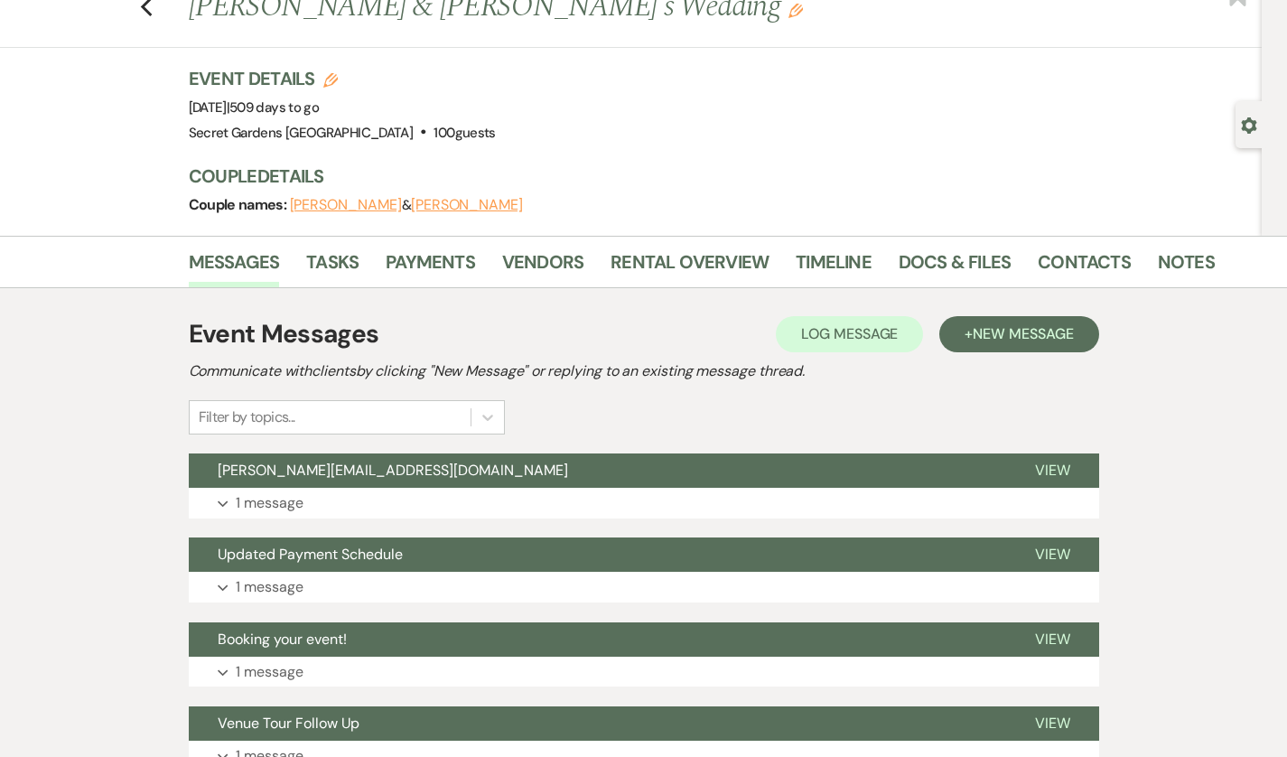
click at [89, 18] on div "Previous [PERSON_NAME] & [PERSON_NAME]'s Wedding Edit Bookmark" at bounding box center [626, 17] width 1271 height 62
click at [140, 14] on icon "Previous" at bounding box center [147, 7] width 14 height 22
select select "8"
select select "11"
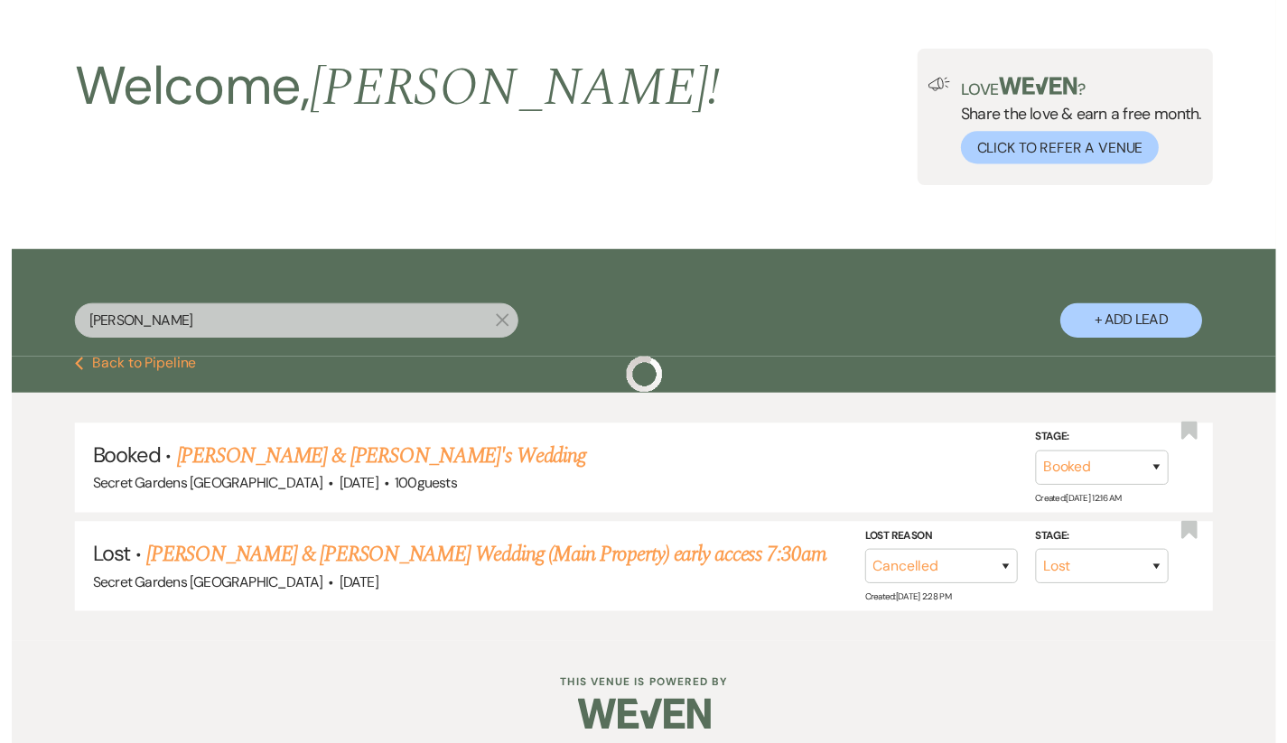
scroll to position [31, 0]
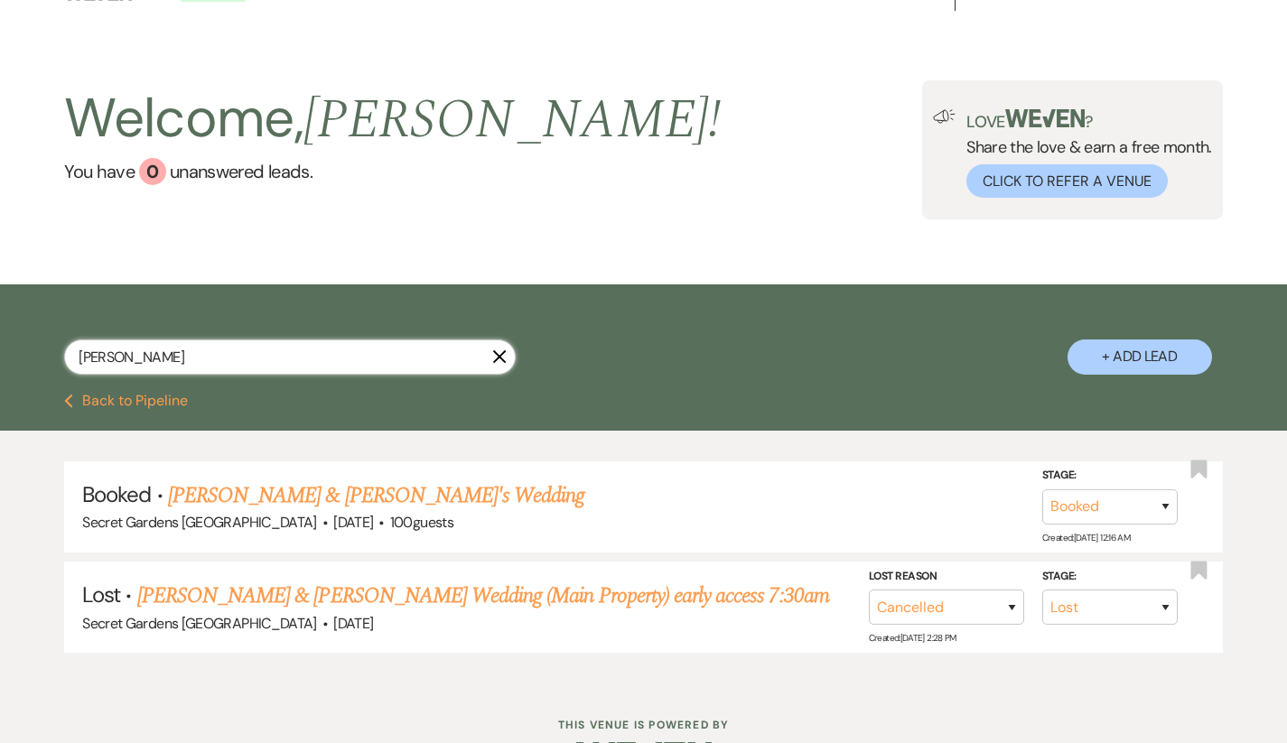
drag, startPoint x: 137, startPoint y: 362, endPoint x: 16, endPoint y: 354, distance: 121.3
click at [16, 354] on div "[PERSON_NAME] + Add Lead" at bounding box center [643, 342] width 1287 height 96
type input "[PERSON_NAME]"
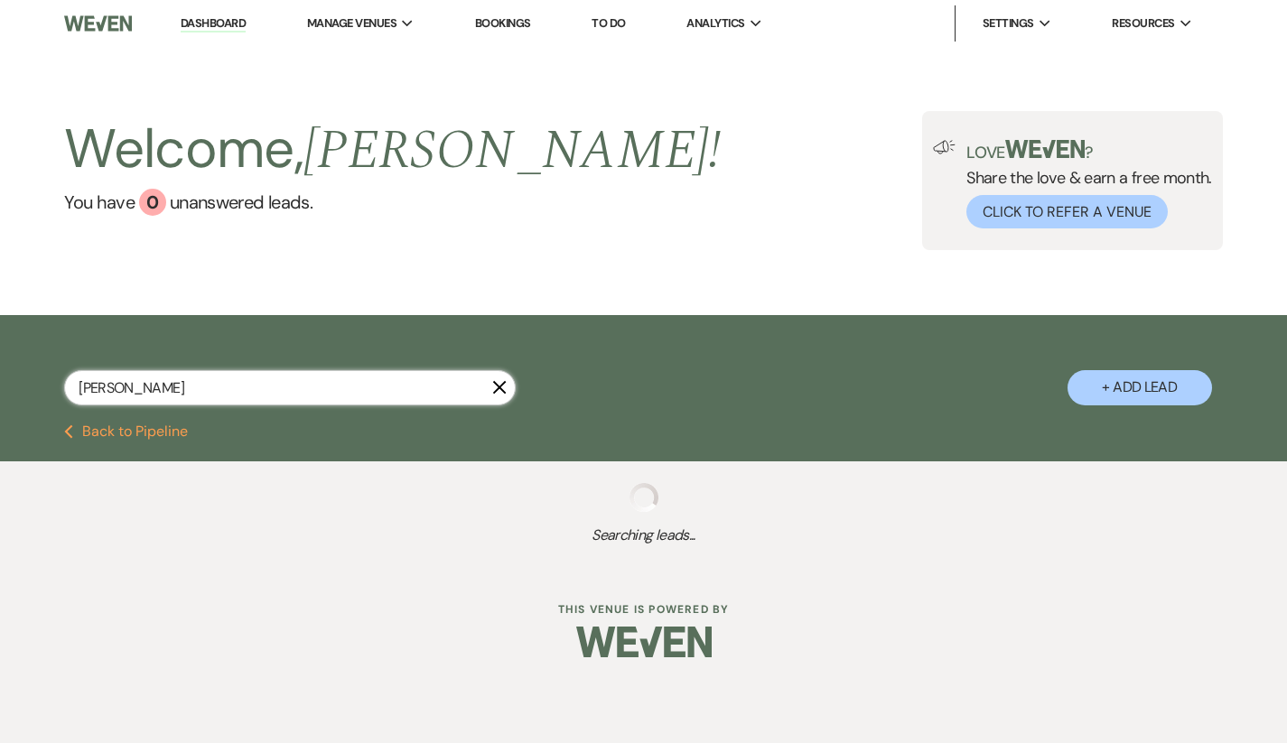
select select "8"
select select "6"
select select "5"
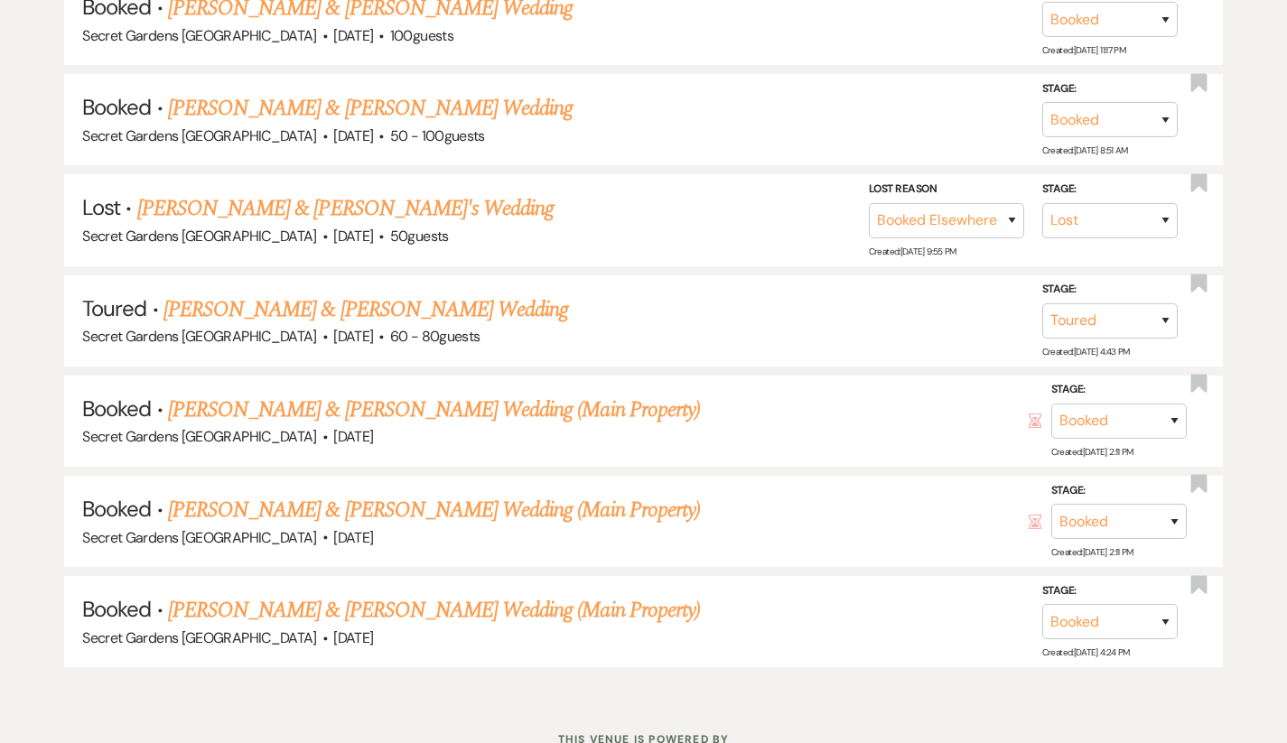
scroll to position [626, 0]
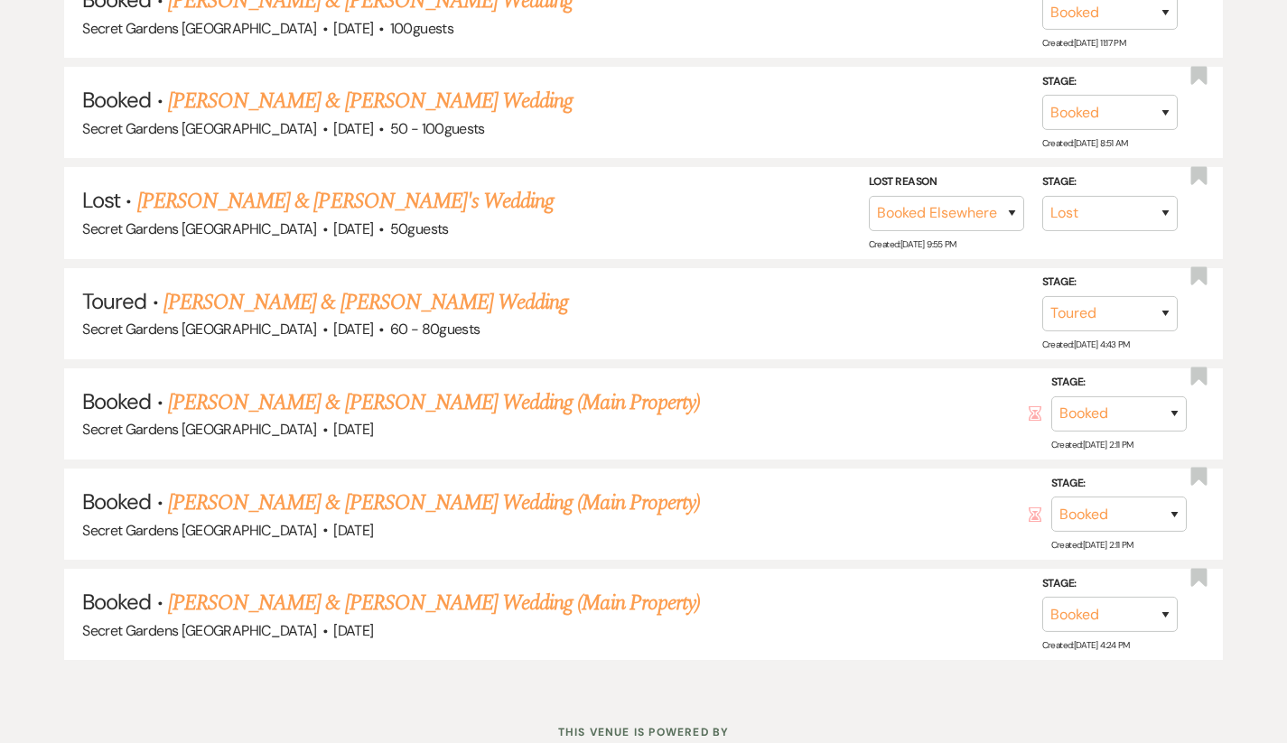
type input "[PERSON_NAME]"
click at [265, 604] on link "[PERSON_NAME] & [PERSON_NAME] Wedding (Main Property)" at bounding box center [434, 603] width 532 height 33
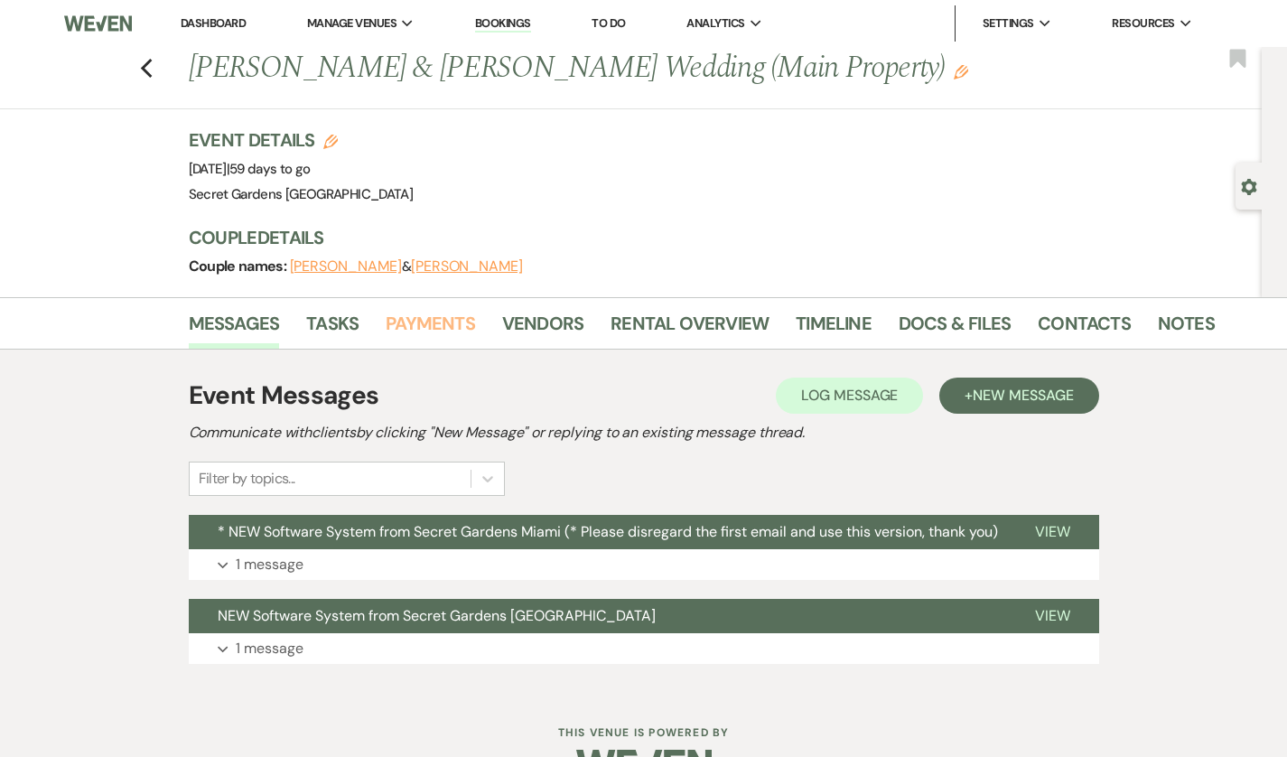
click at [405, 313] on link "Payments" at bounding box center [430, 329] width 89 height 40
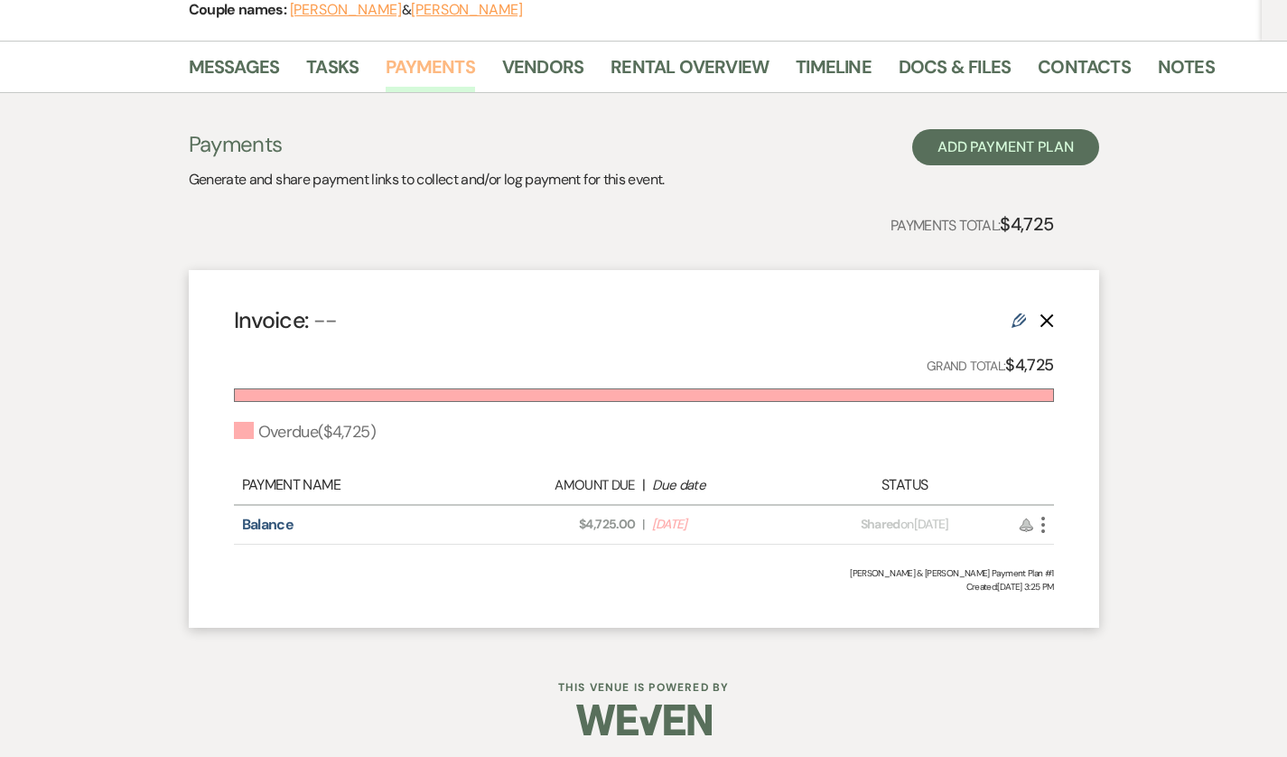
scroll to position [266, 0]
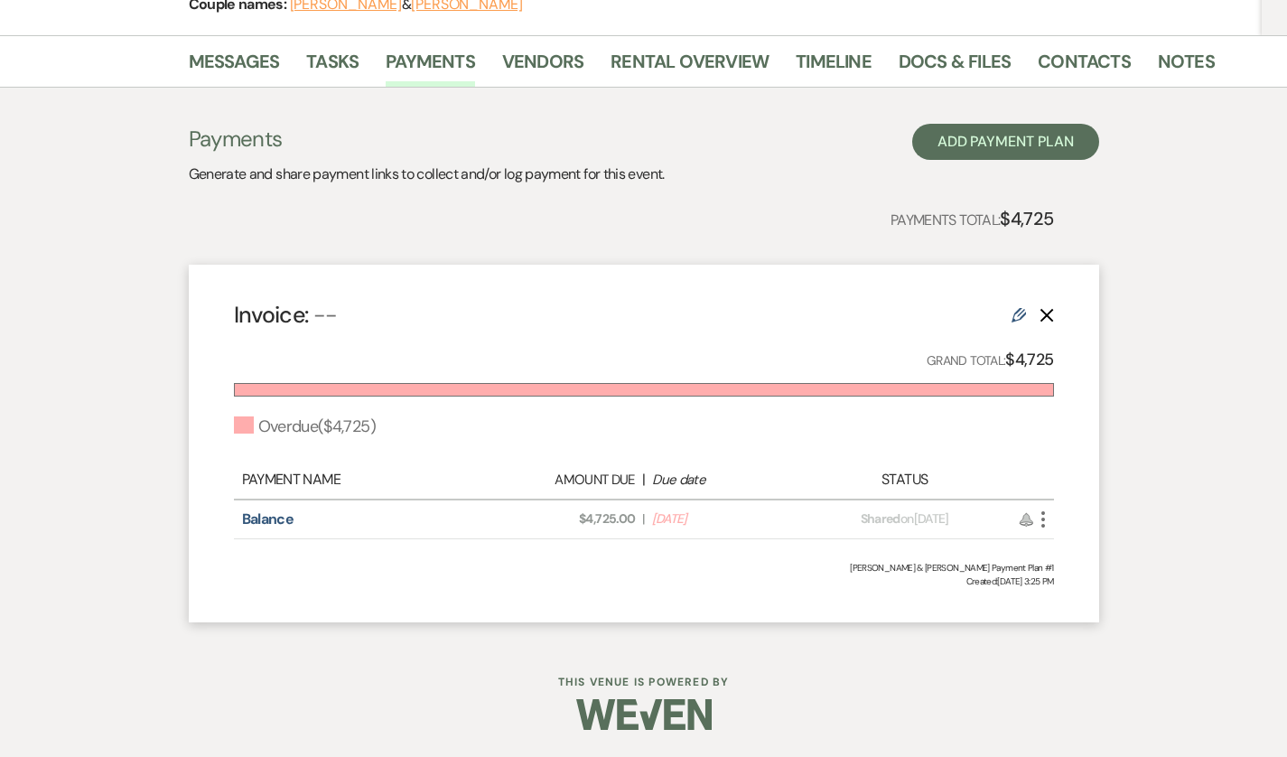
click at [1054, 518] on icon "More" at bounding box center [1043, 520] width 22 height 22
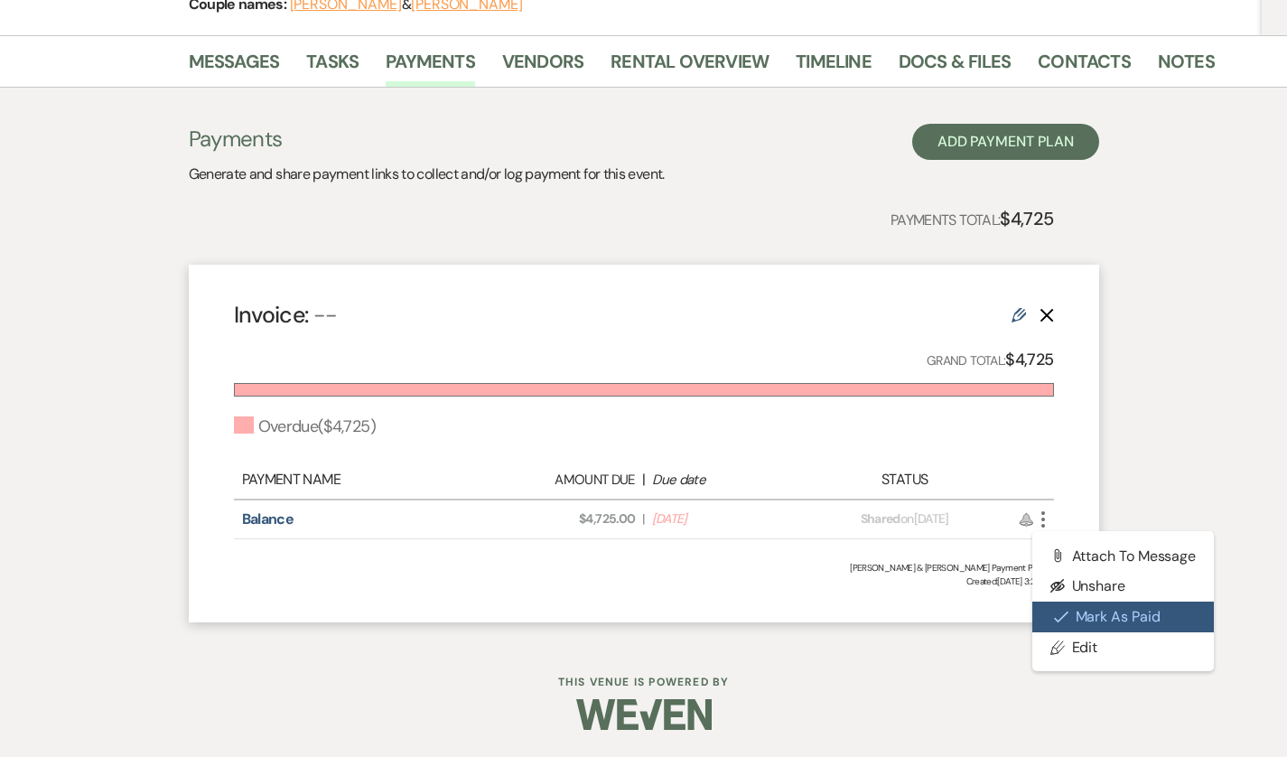
click at [1069, 623] on icon "Check Mark" at bounding box center [1061, 617] width 14 height 14
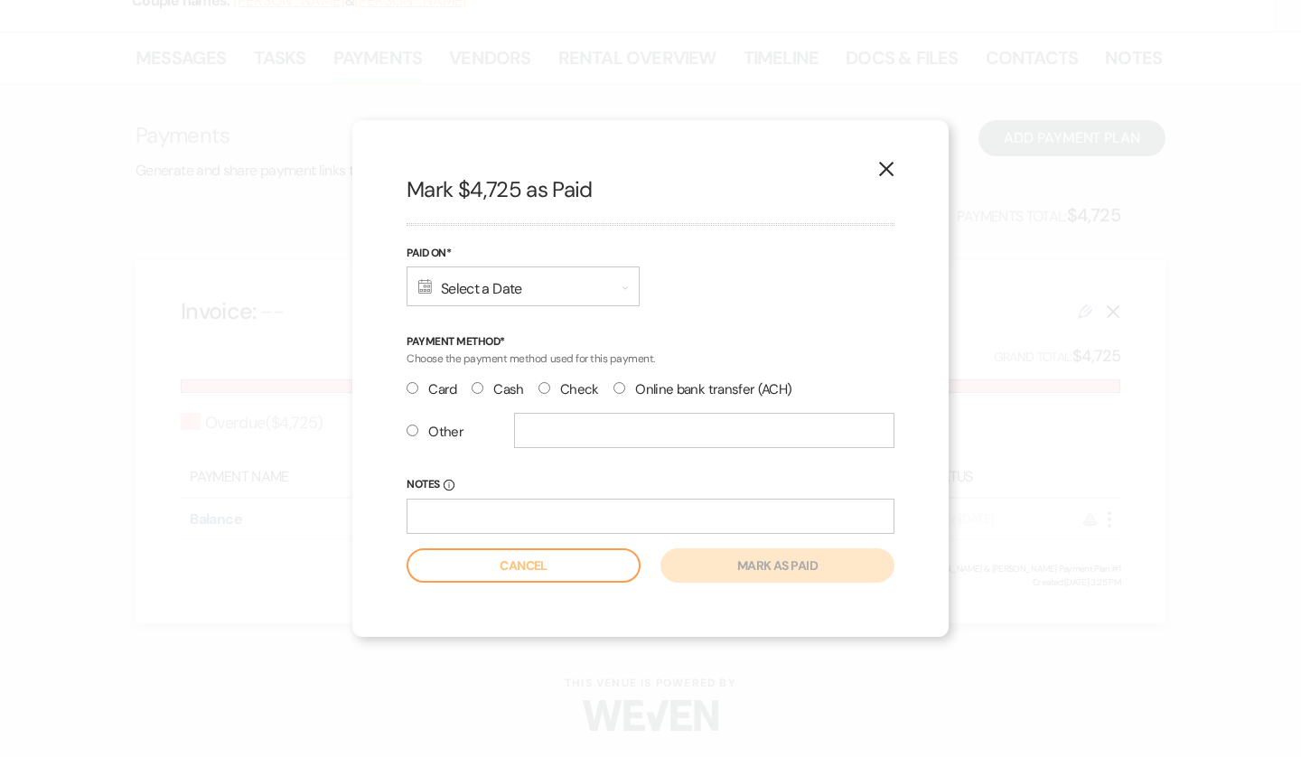
click at [454, 286] on div "Calendar Select a Date Expand" at bounding box center [522, 286] width 233 height 40
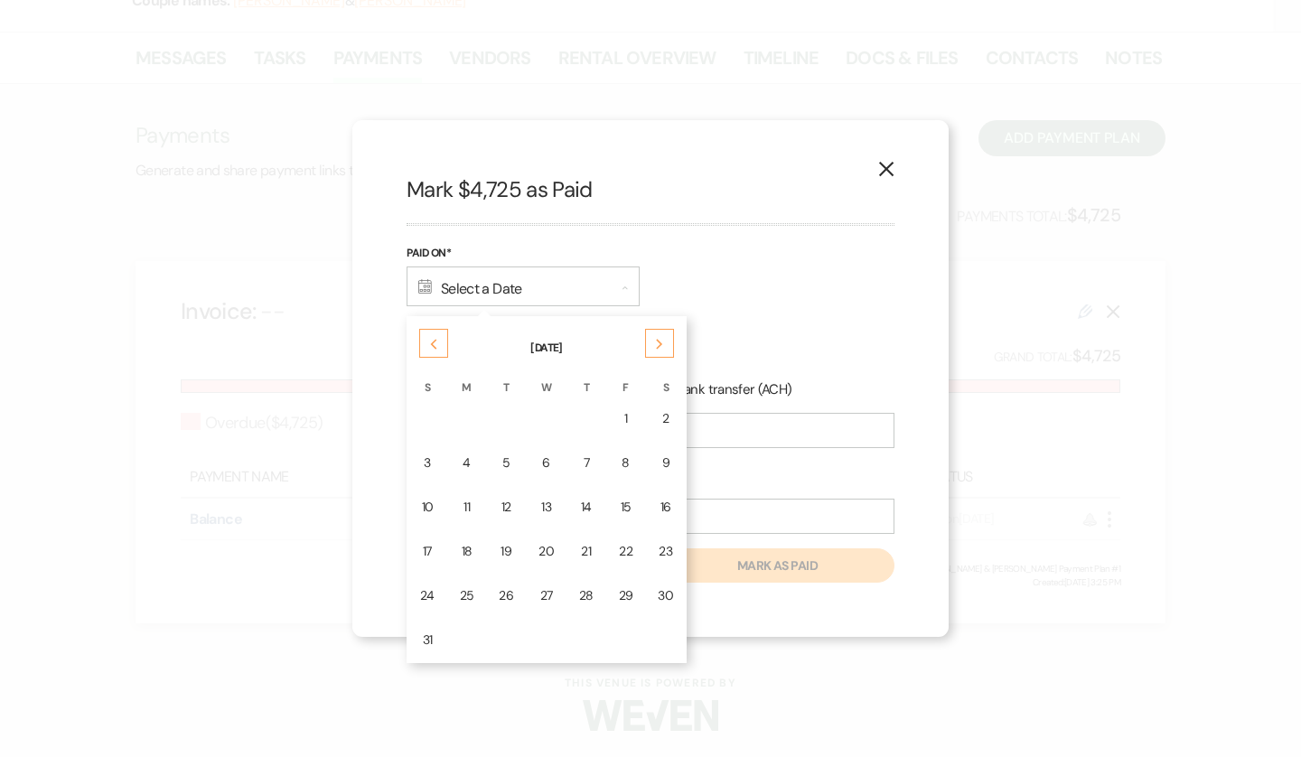
click at [478, 592] on td "25" at bounding box center [467, 595] width 38 height 42
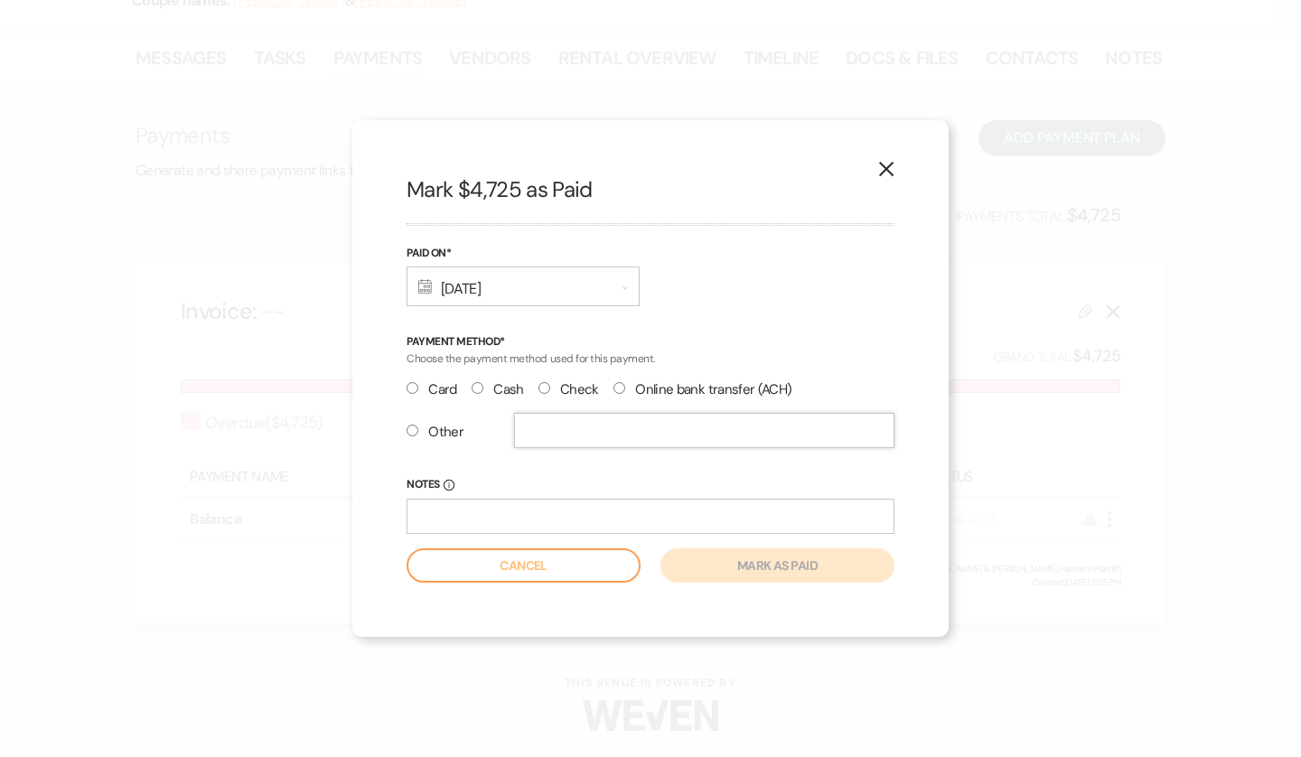
click at [541, 435] on input "text" at bounding box center [704, 430] width 380 height 35
radio input "true"
type input "ZELLE"
click at [705, 570] on button "Mark as paid" at bounding box center [777, 565] width 234 height 34
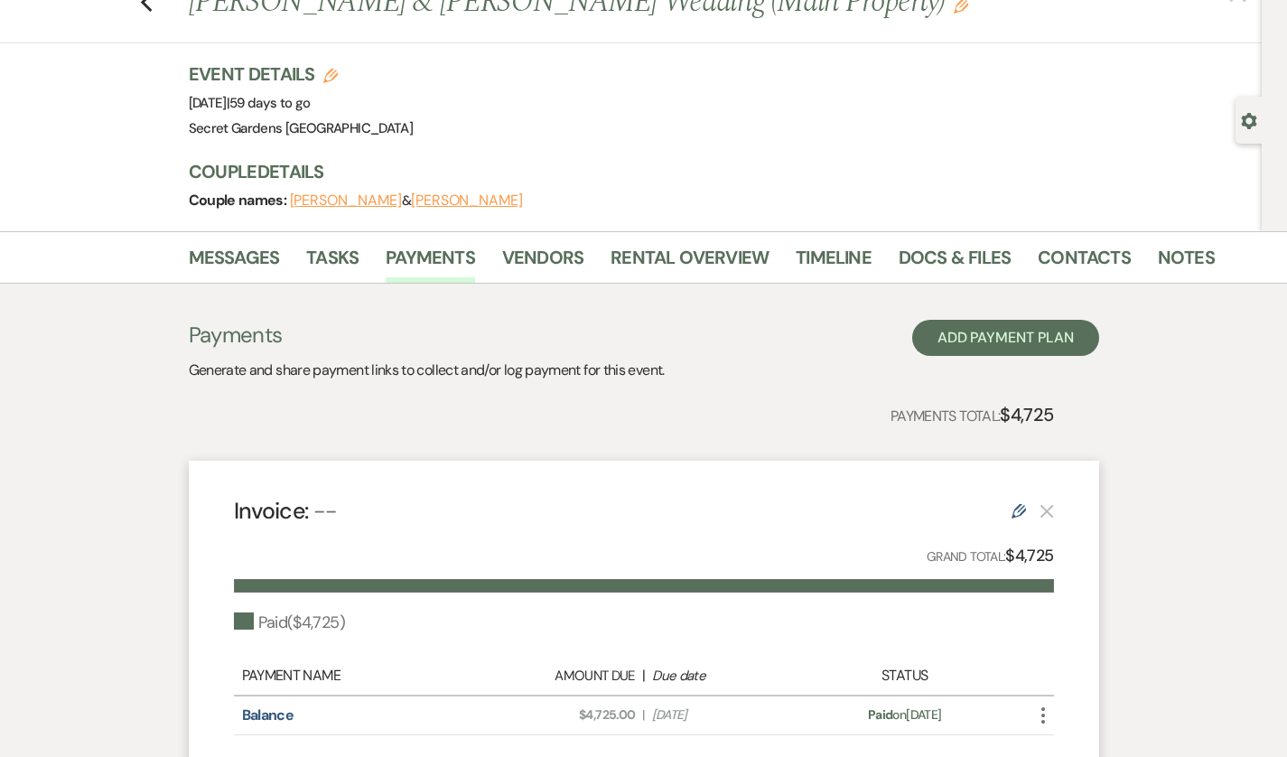
scroll to position [0, 0]
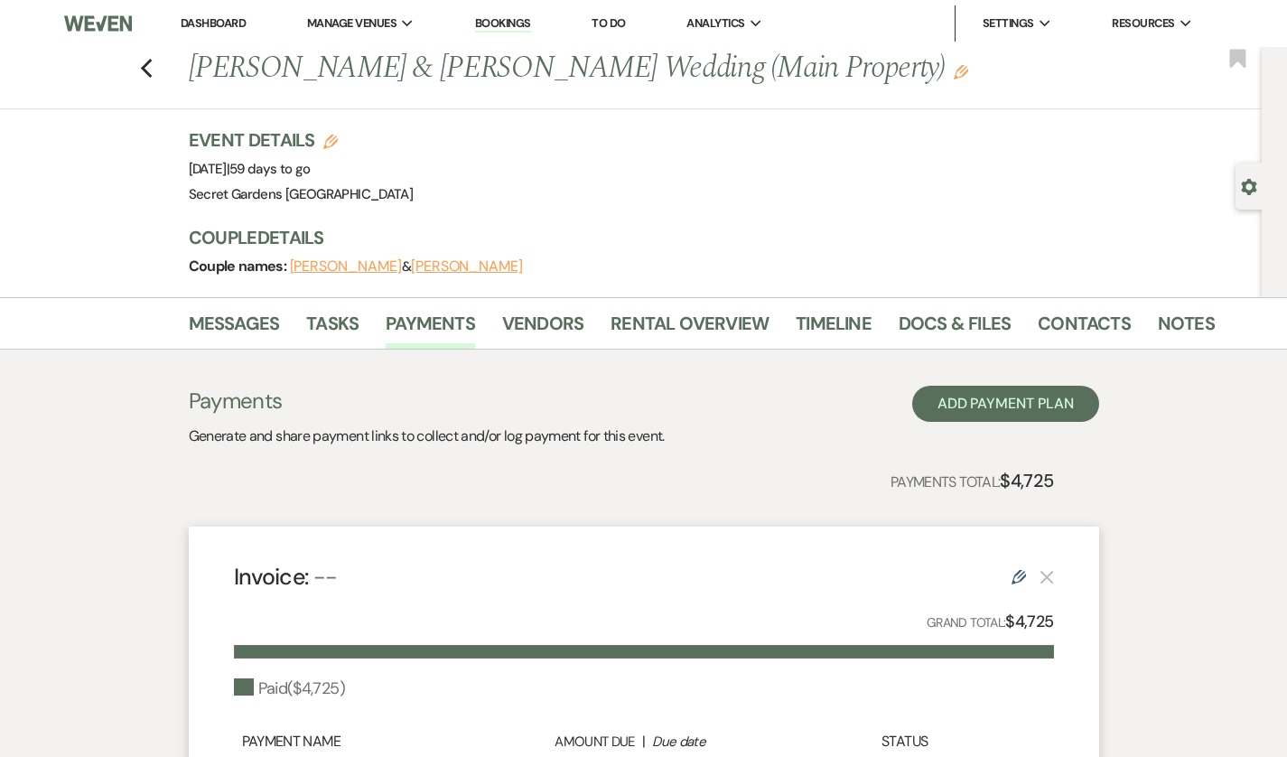
click at [140, 62] on icon "Previous" at bounding box center [147, 69] width 14 height 22
select select "8"
select select "6"
select select "5"
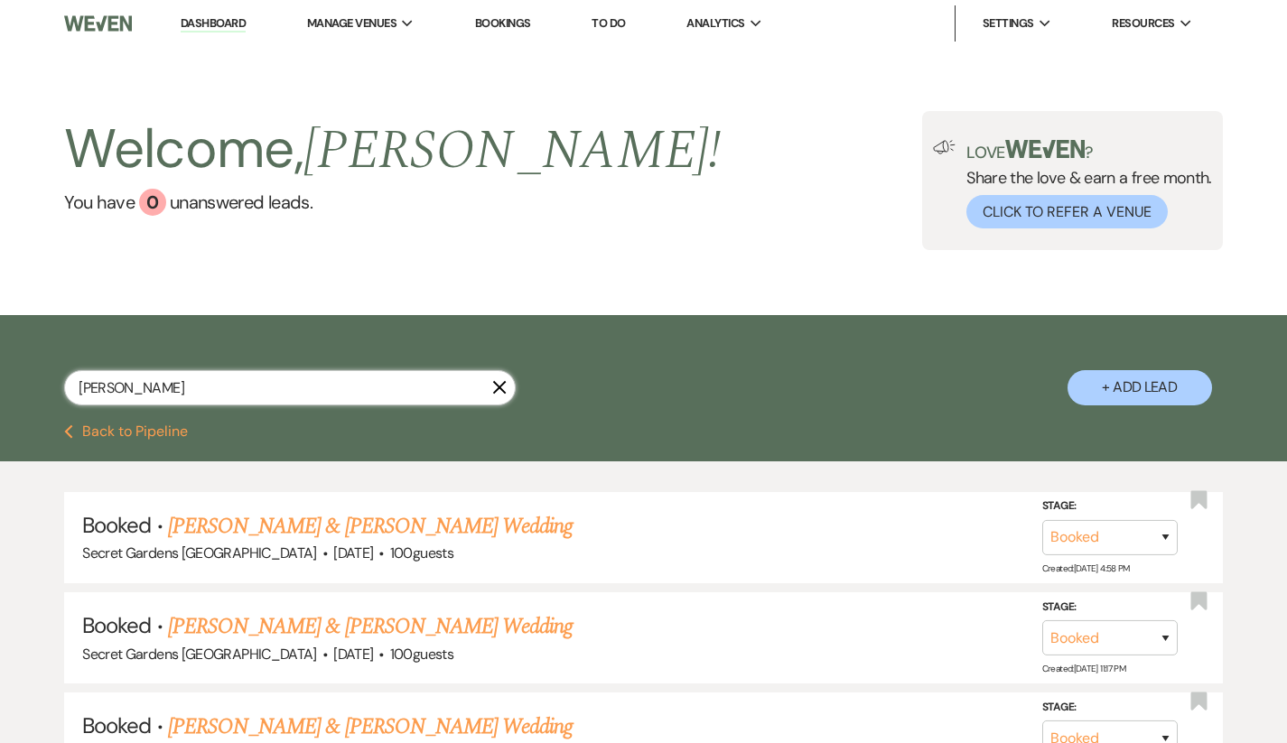
drag, startPoint x: 176, startPoint y: 391, endPoint x: 0, endPoint y: 367, distance: 177.8
click at [0, 367] on div "[PERSON_NAME] + Add Lead" at bounding box center [643, 372] width 1287 height 96
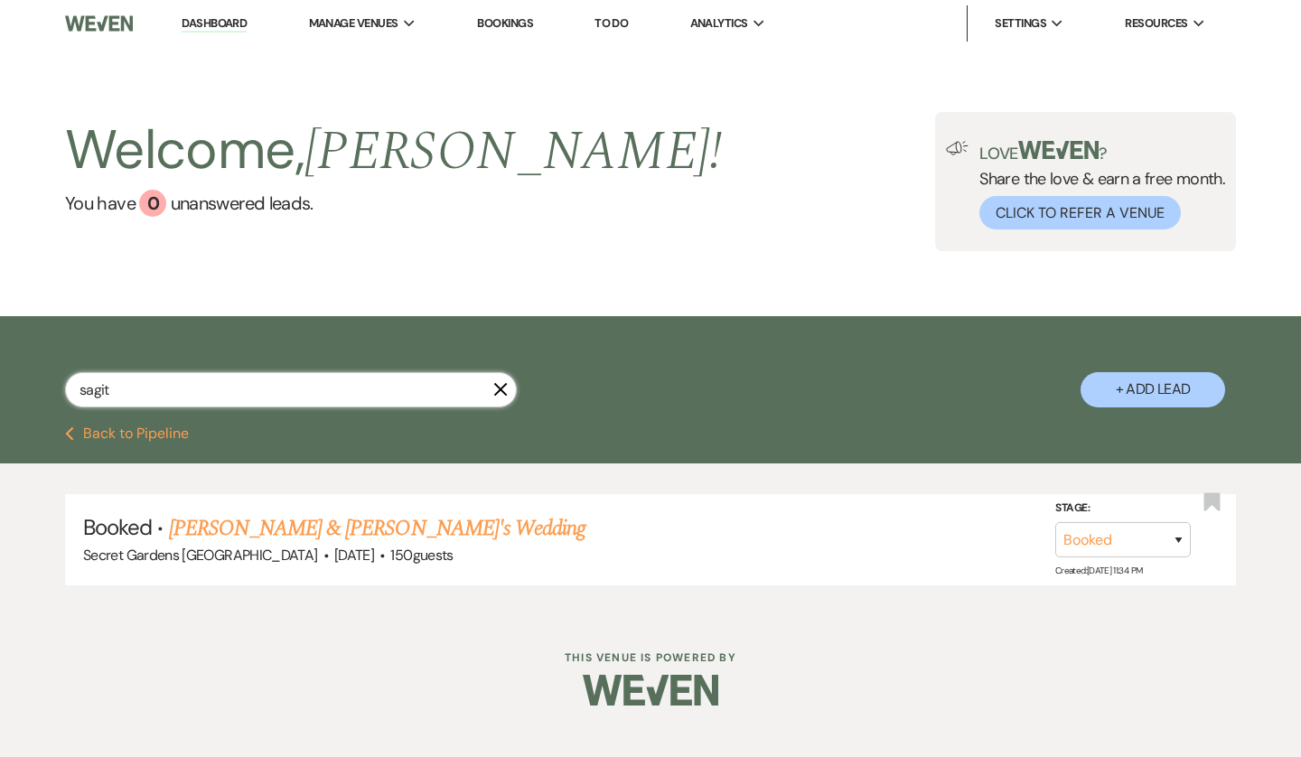
type input "sagit"
click at [228, 524] on link "[PERSON_NAME] & [PERSON_NAME]'s Wedding" at bounding box center [377, 528] width 417 height 33
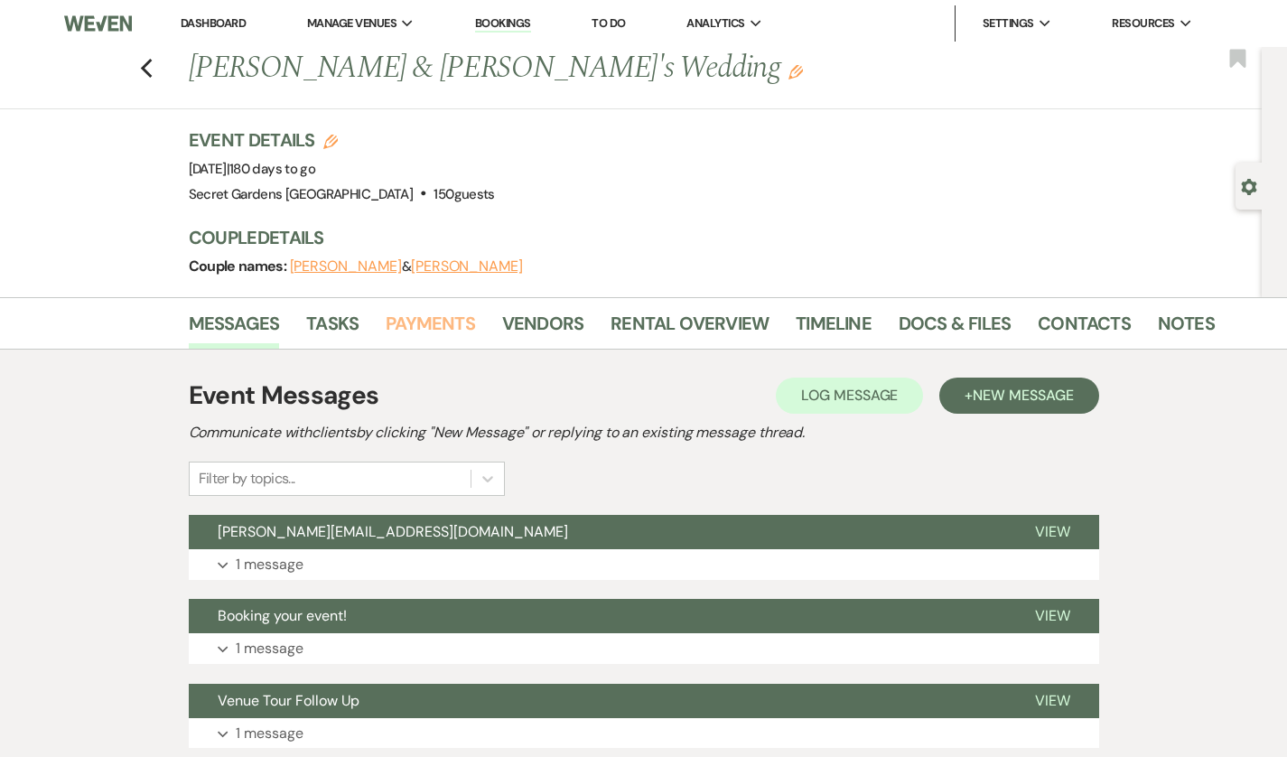
click at [386, 322] on link "Payments" at bounding box center [430, 329] width 89 height 40
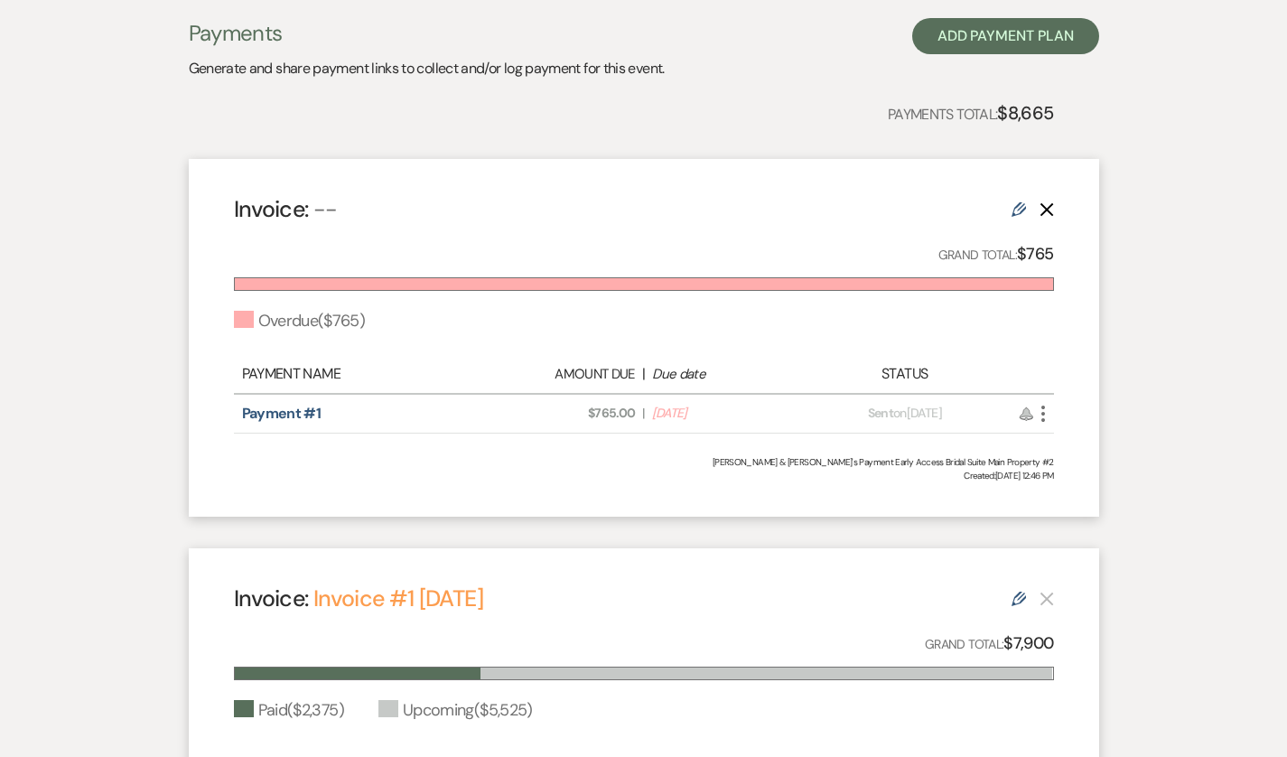
scroll to position [367, 0]
